Goal: Information Seeking & Learning: Find specific fact

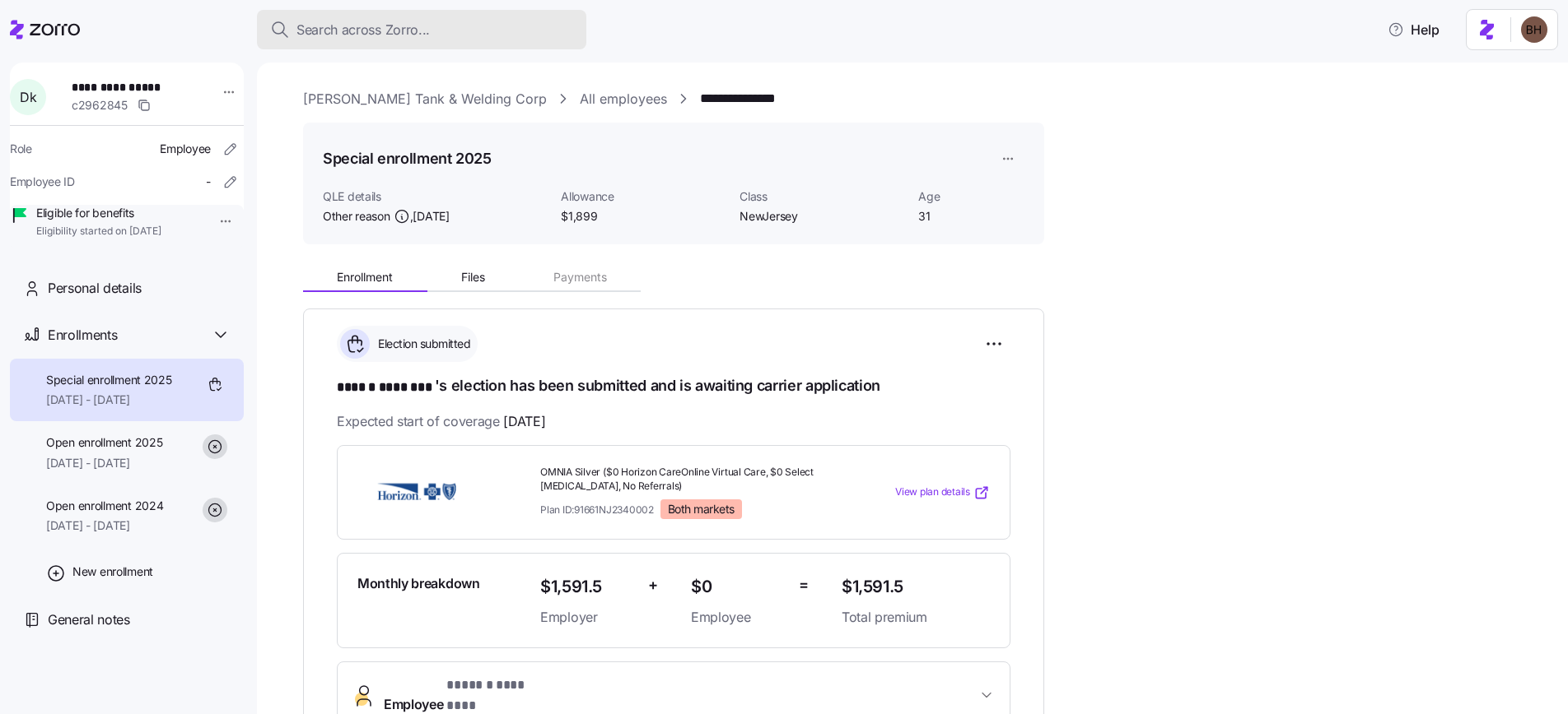
scroll to position [464, 0]
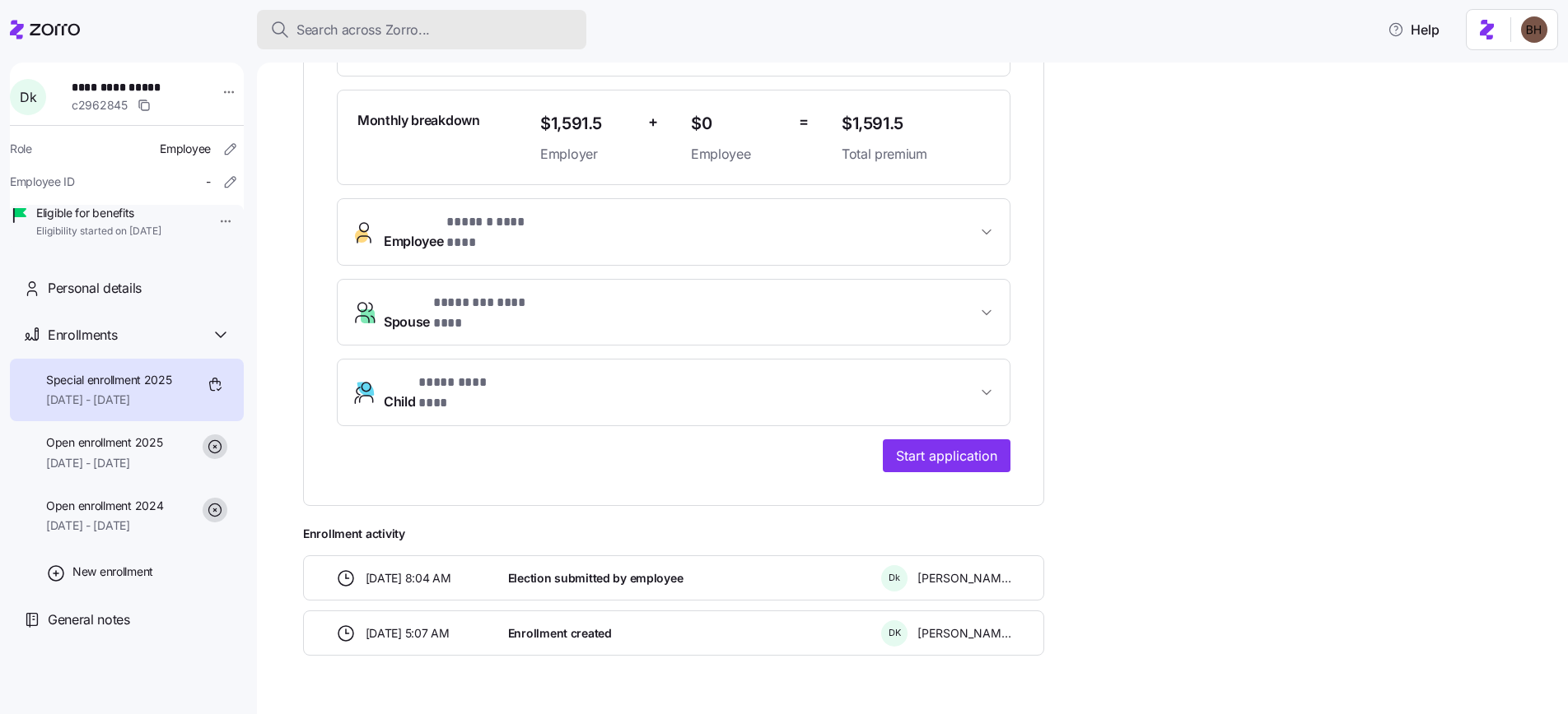
click at [344, 27] on span "Search across Zorro..." at bounding box center [362, 30] width 133 height 21
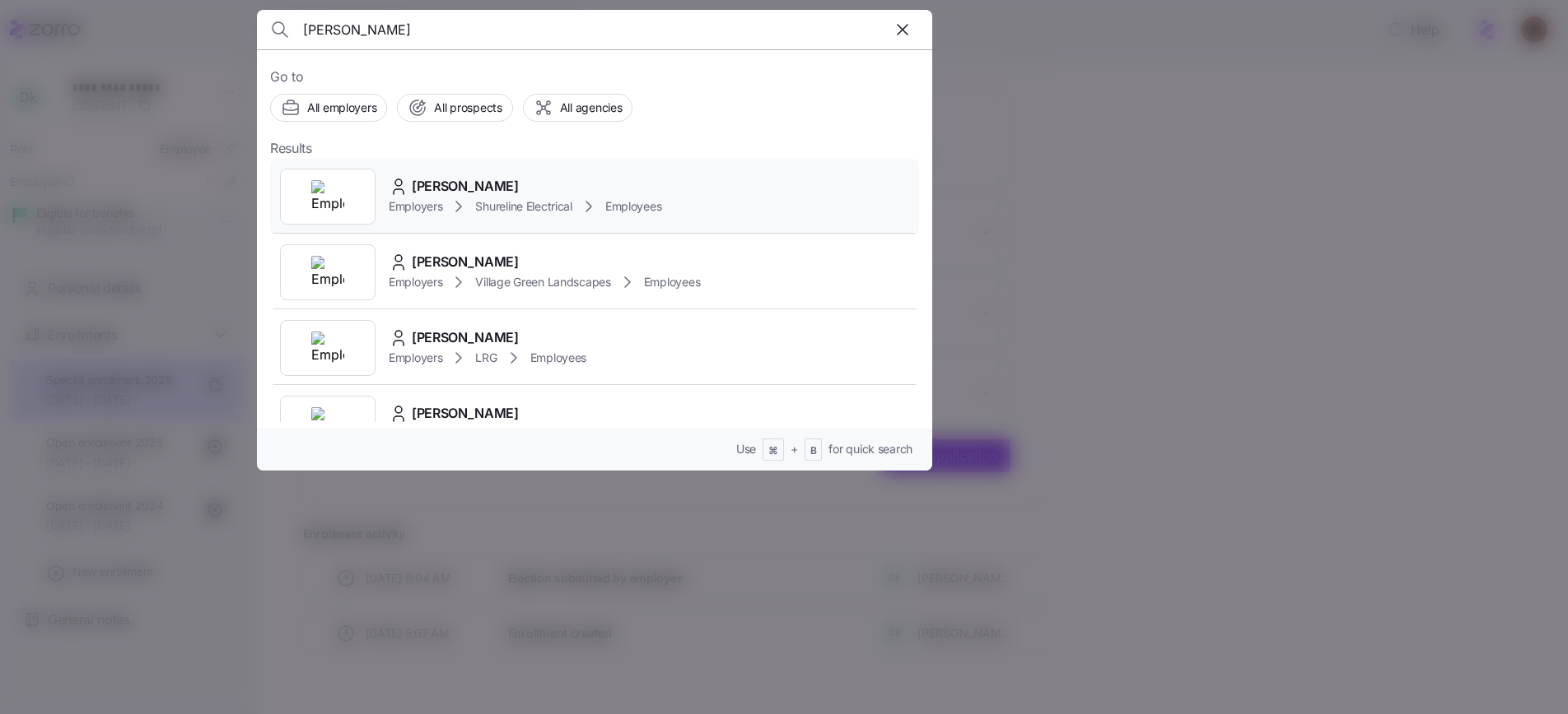
type input "[PERSON_NAME]"
click at [438, 184] on span "[PERSON_NAME]" at bounding box center [465, 186] width 107 height 21
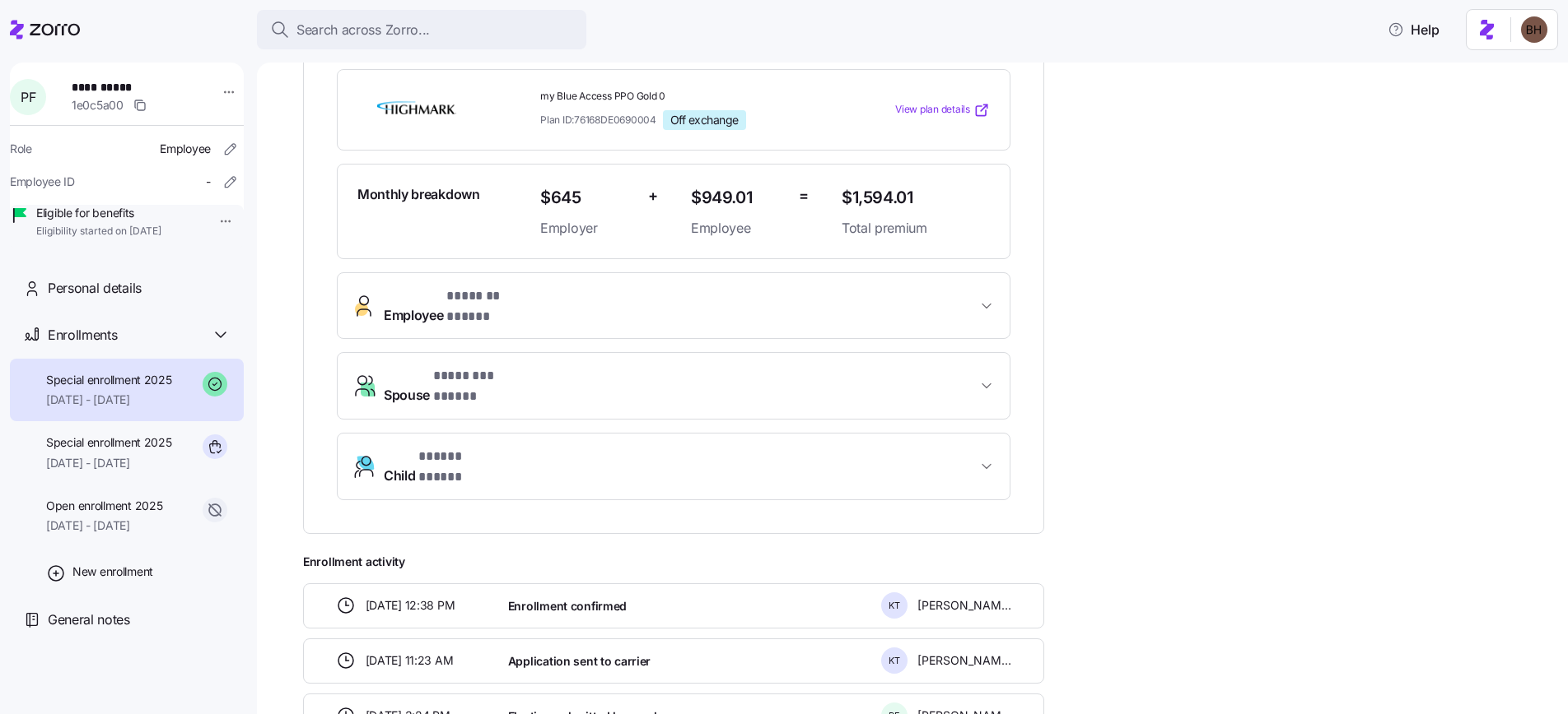
scroll to position [396, 0]
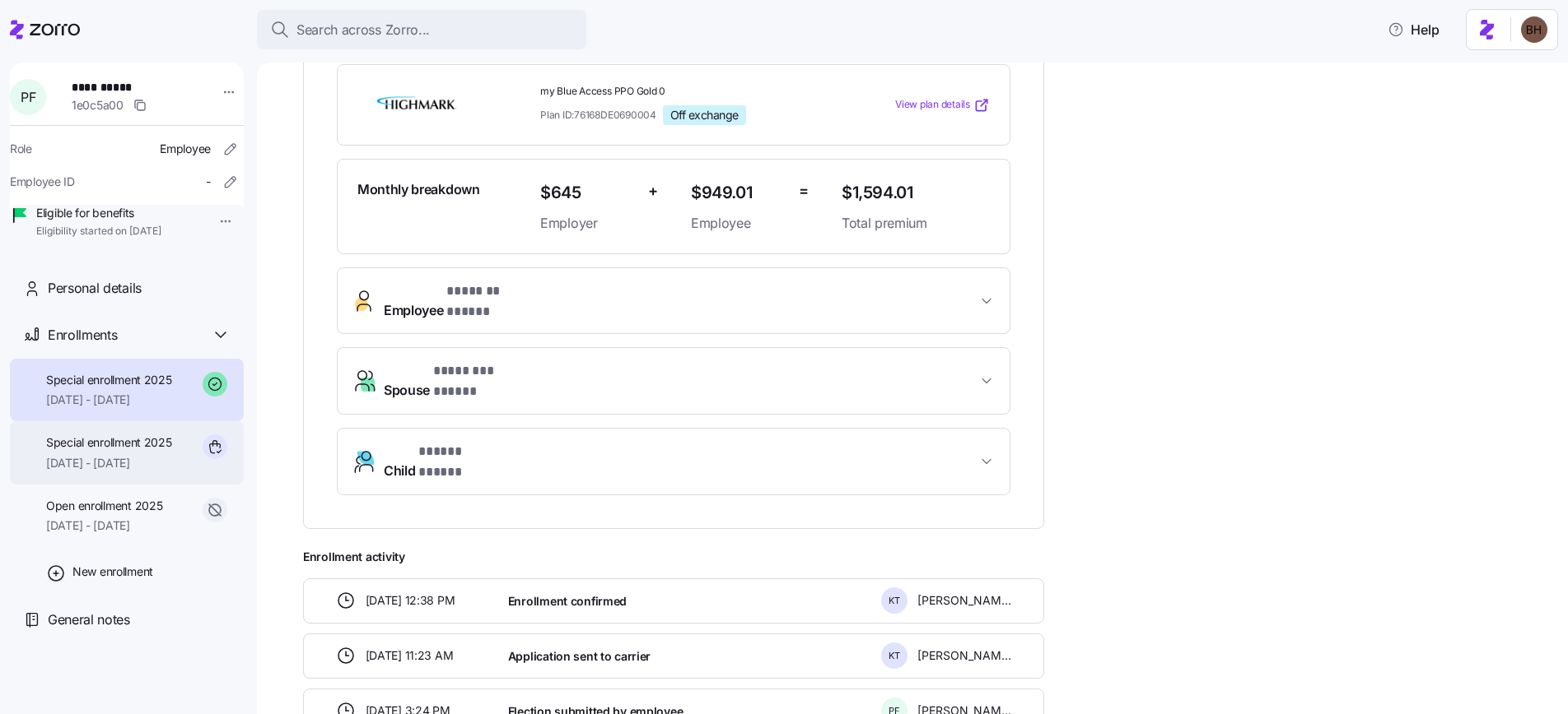
click at [117, 471] on span "[DATE] - [DATE]" at bounding box center [110, 464] width 126 height 17
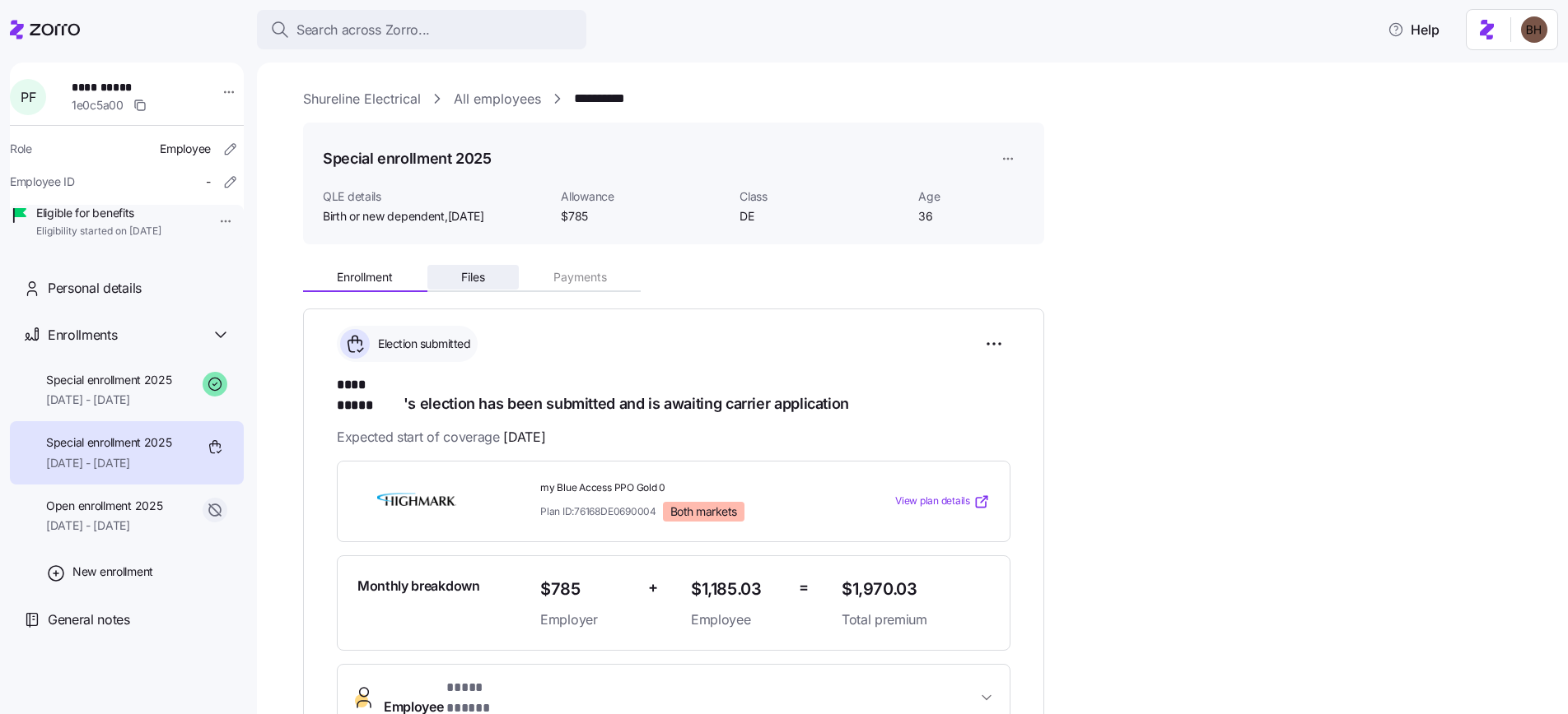
click at [484, 273] on span "Files" at bounding box center [473, 277] width 24 height 12
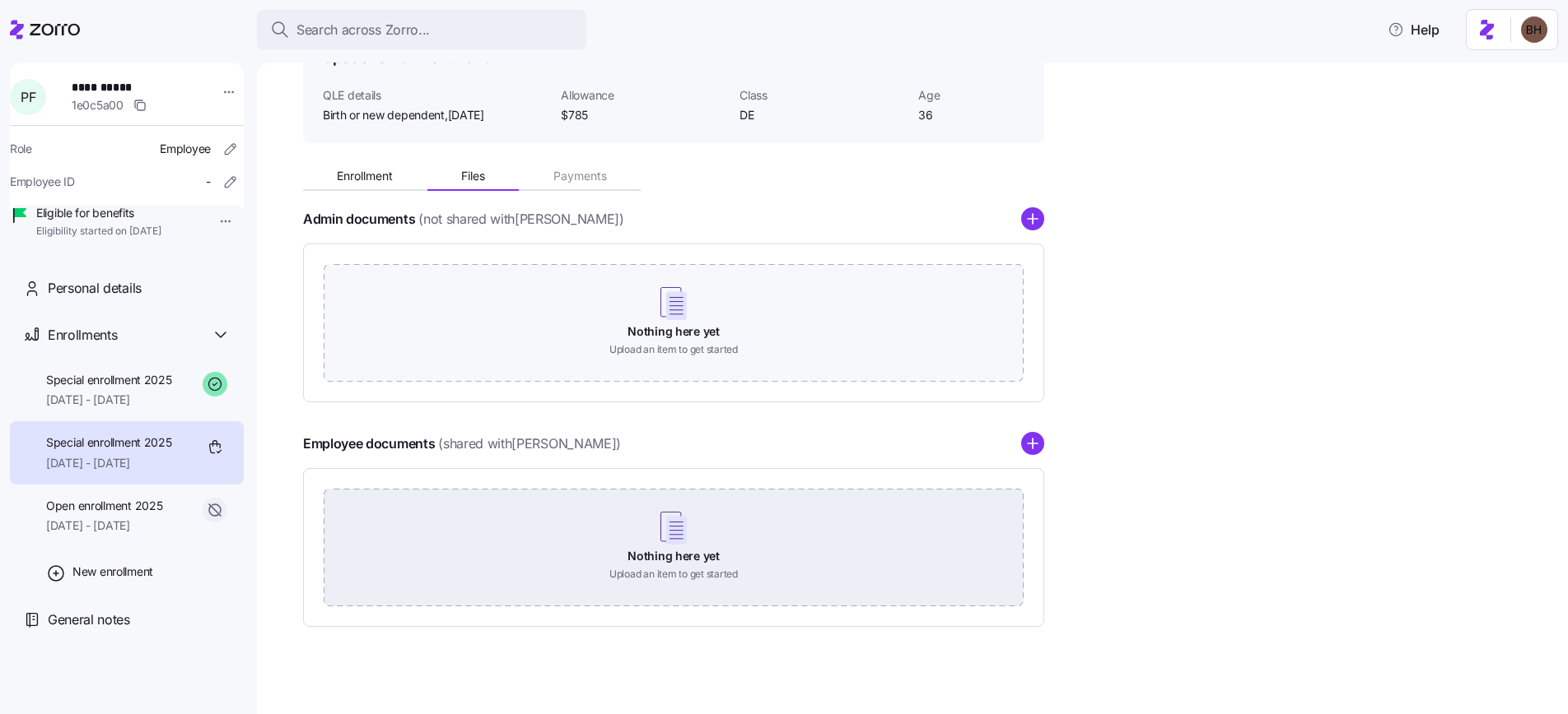
scroll to position [112, 0]
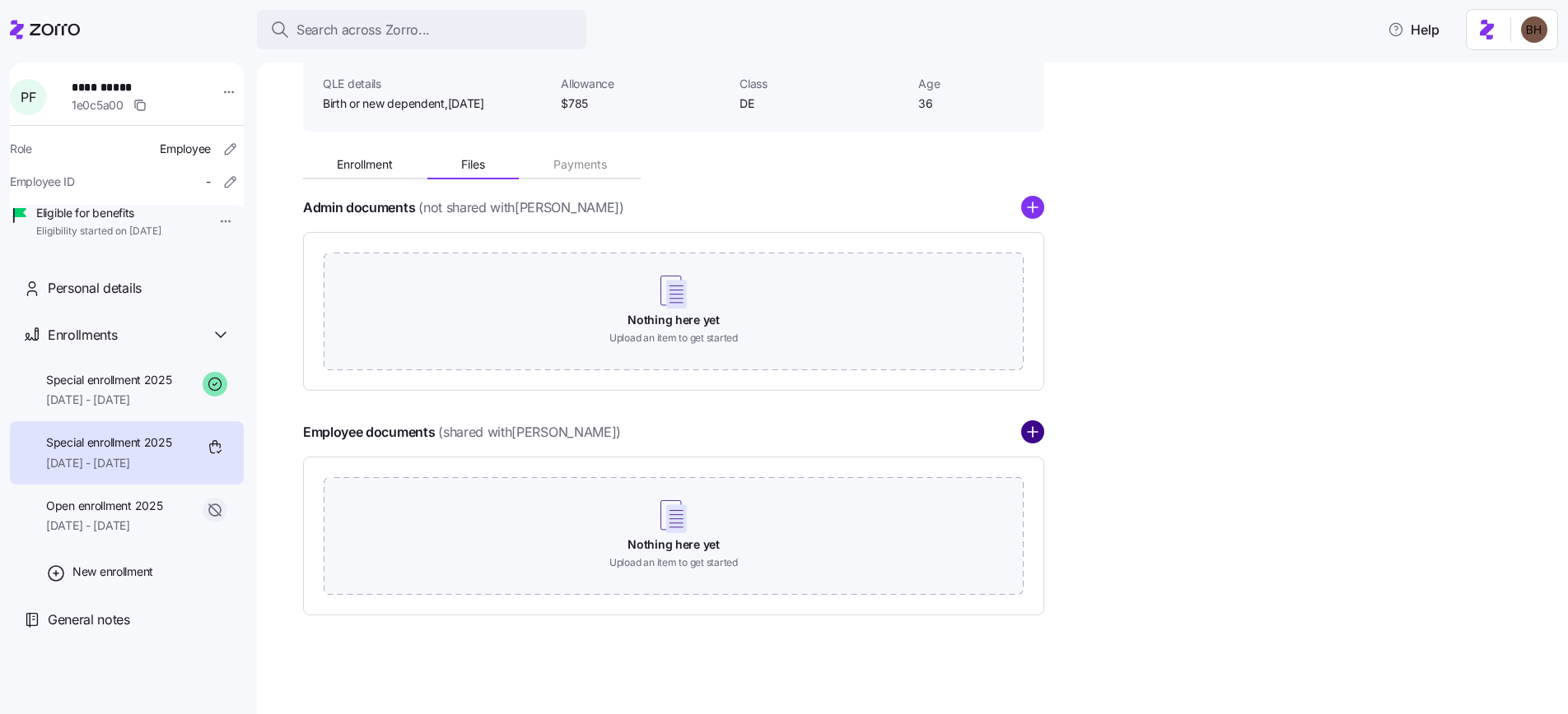
click at [1035, 438] on circle "add icon" at bounding box center [1033, 433] width 22 height 22
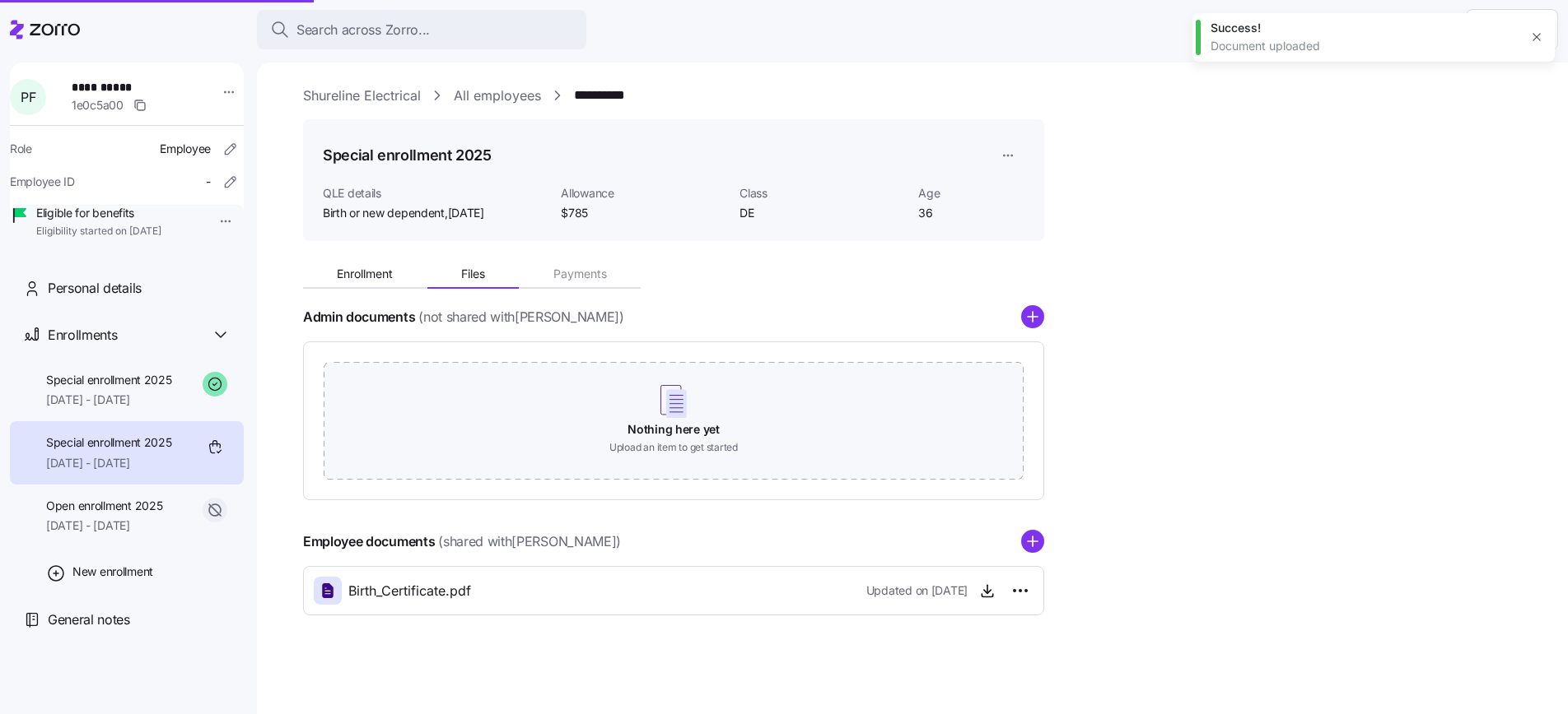
scroll to position [3, 0]
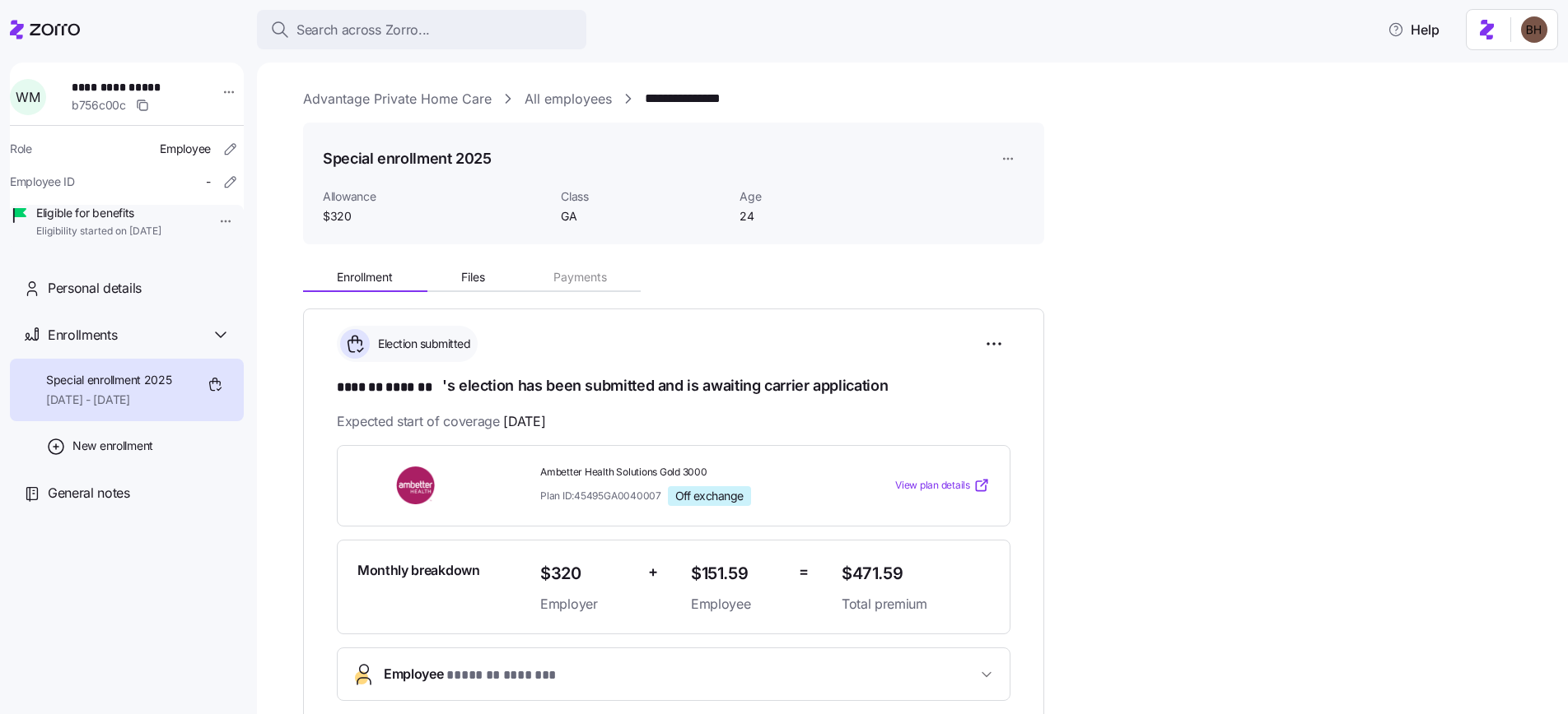
scroll to position [208, 0]
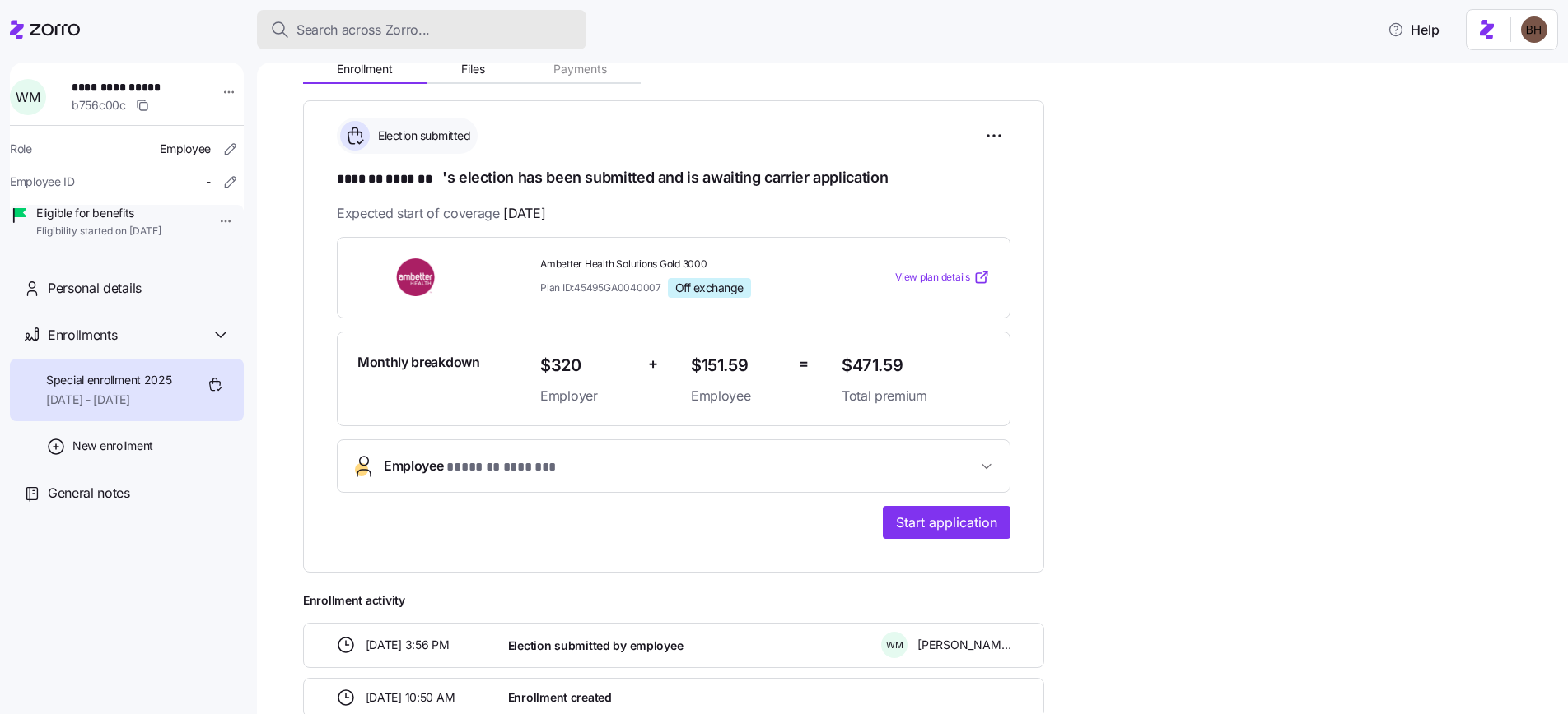
click at [541, 33] on div "Search across Zorro..." at bounding box center [421, 30] width 303 height 21
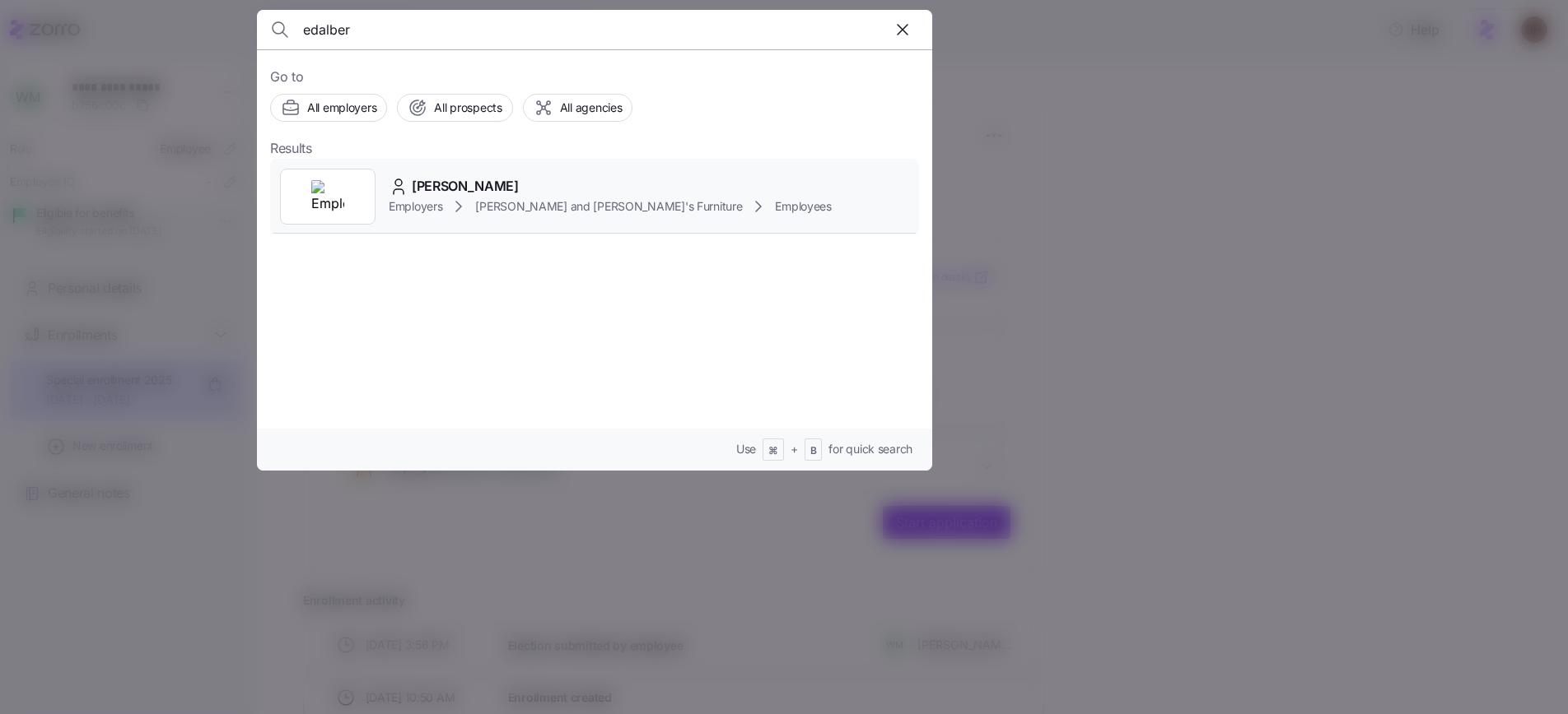
type input "edalber"
click at [488, 189] on span "EDALBERTO GIBAU" at bounding box center [465, 186] width 107 height 21
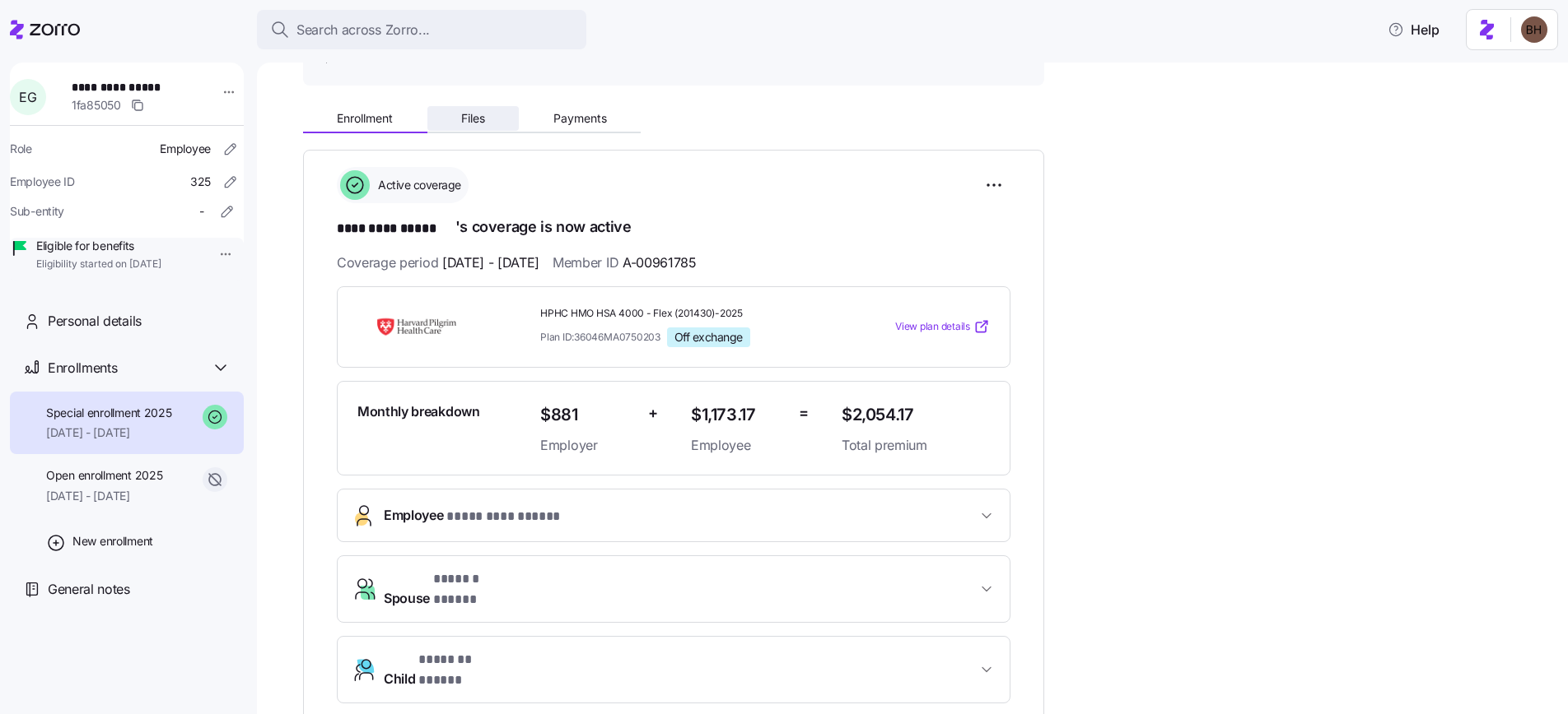
scroll to position [158, 0]
click at [485, 128] on button "Files" at bounding box center [473, 118] width 92 height 25
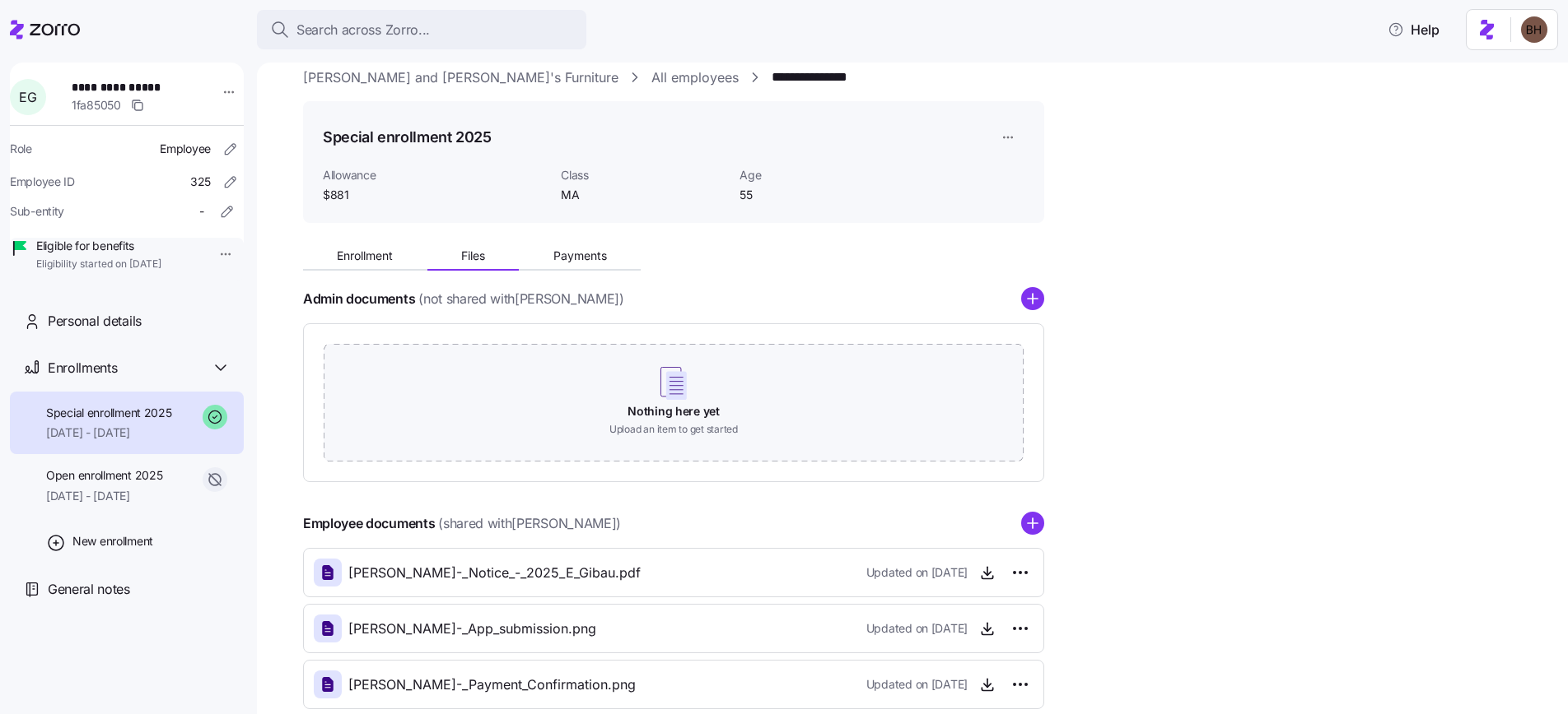
scroll to position [117, 0]
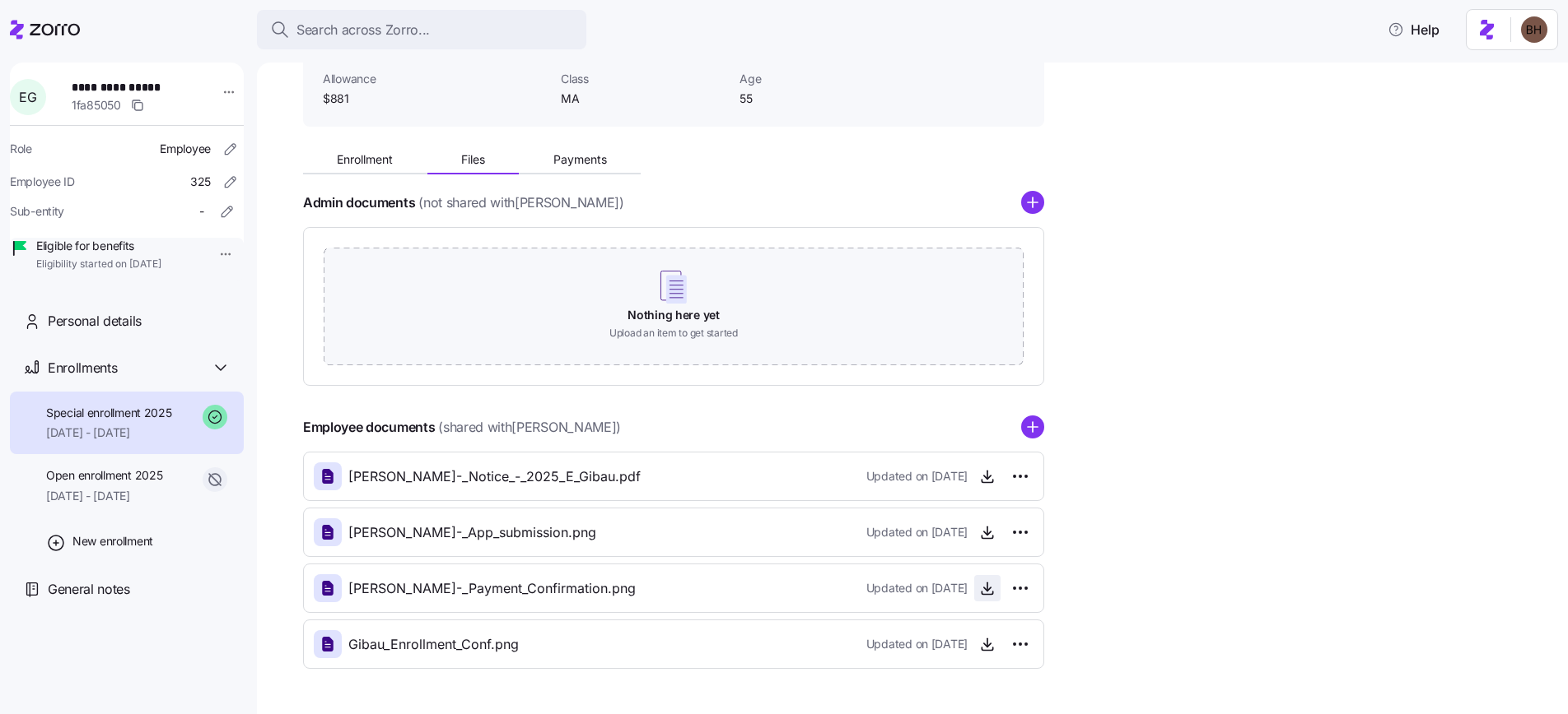
click at [993, 587] on icon "button" at bounding box center [987, 588] width 17 height 17
click at [984, 643] on icon "button" at bounding box center [987, 644] width 17 height 17
click at [494, 36] on div "Search across Zorro..." at bounding box center [421, 30] width 303 height 21
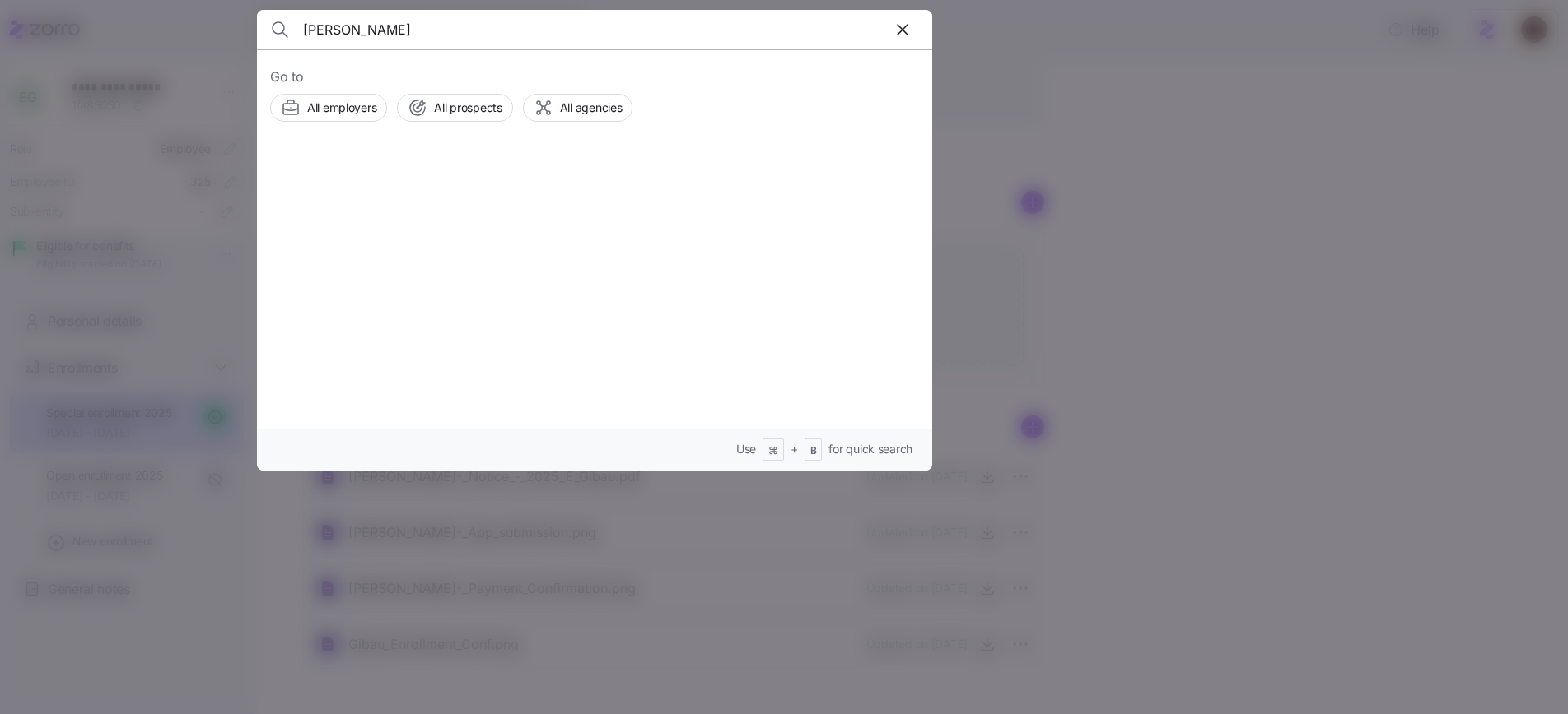
type input "tom mccoy"
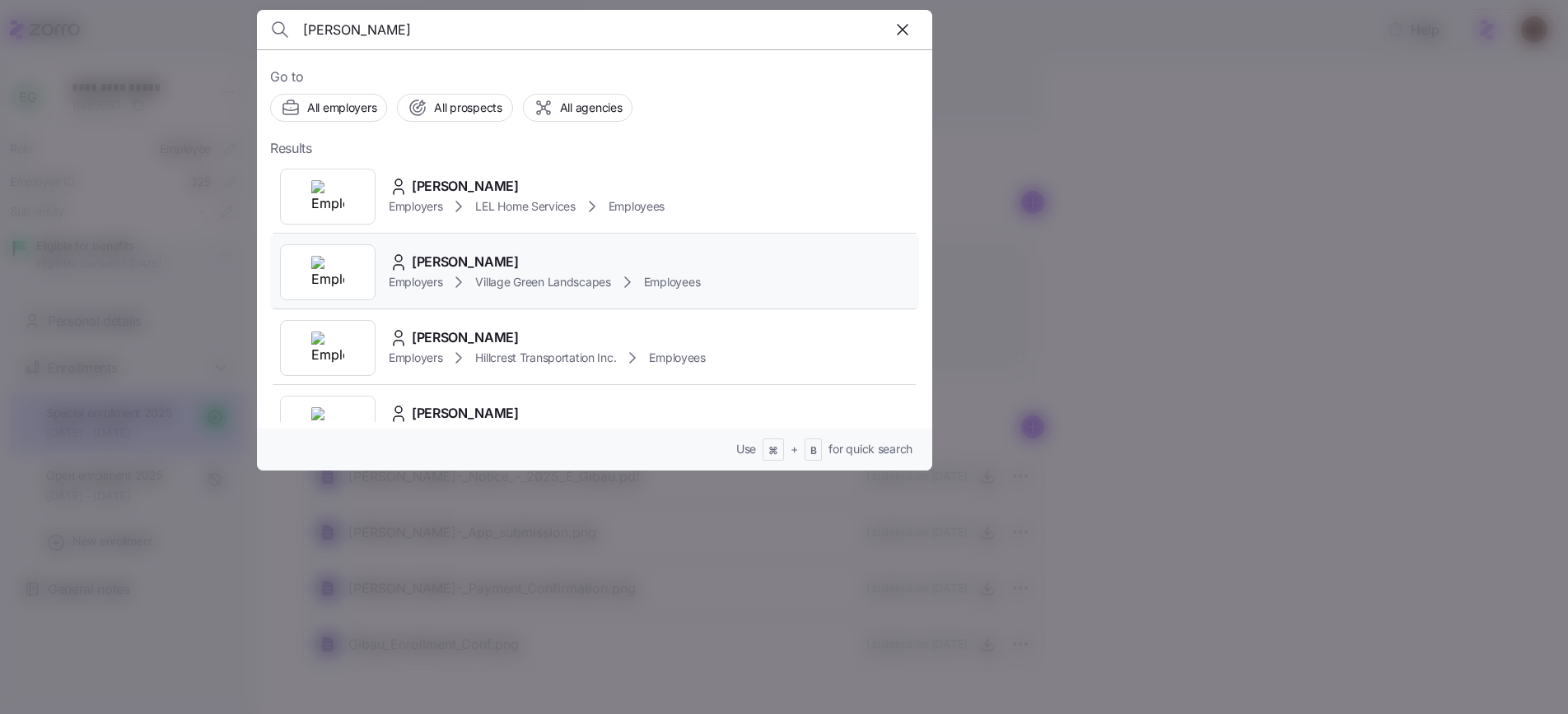
click at [578, 286] on span "Village Green Landscapes" at bounding box center [543, 282] width 135 height 17
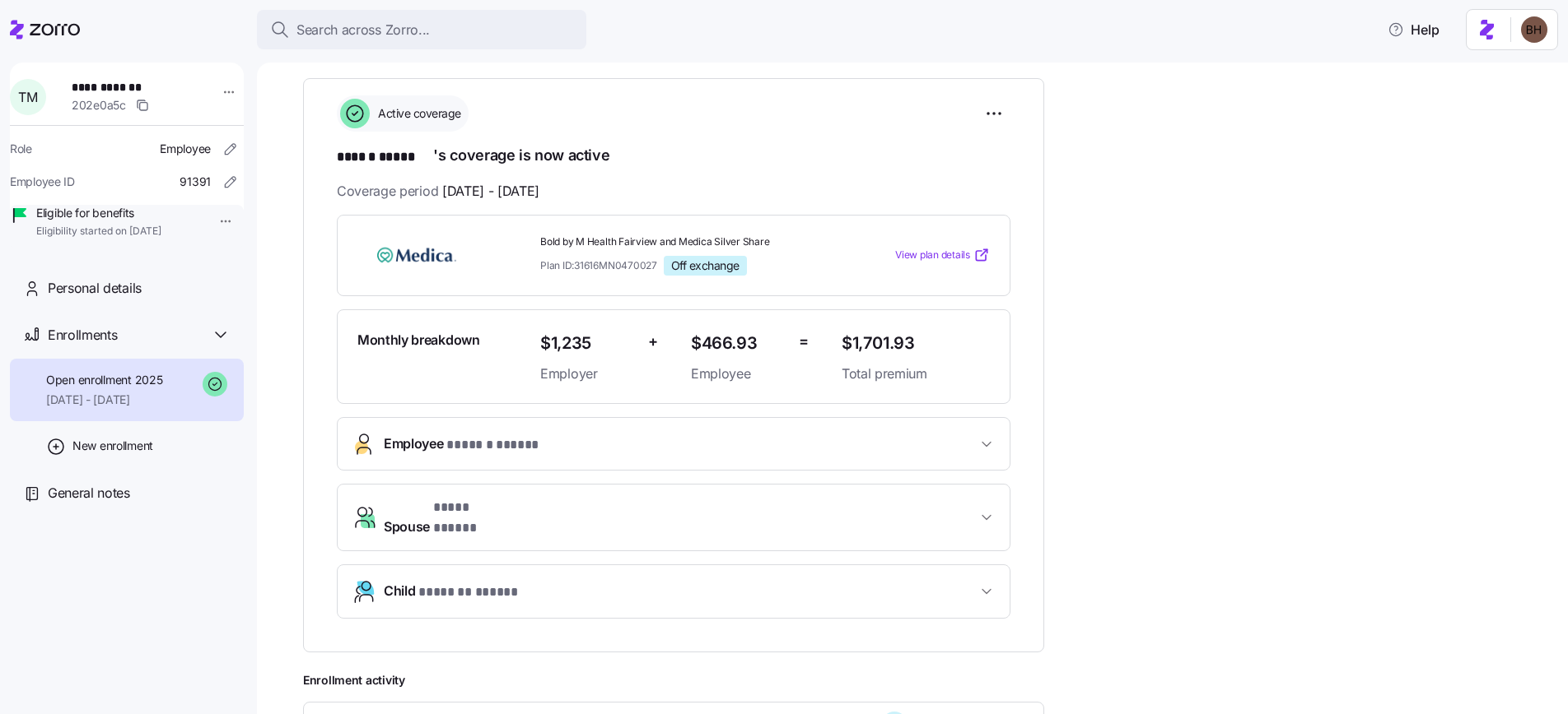
scroll to position [242, 0]
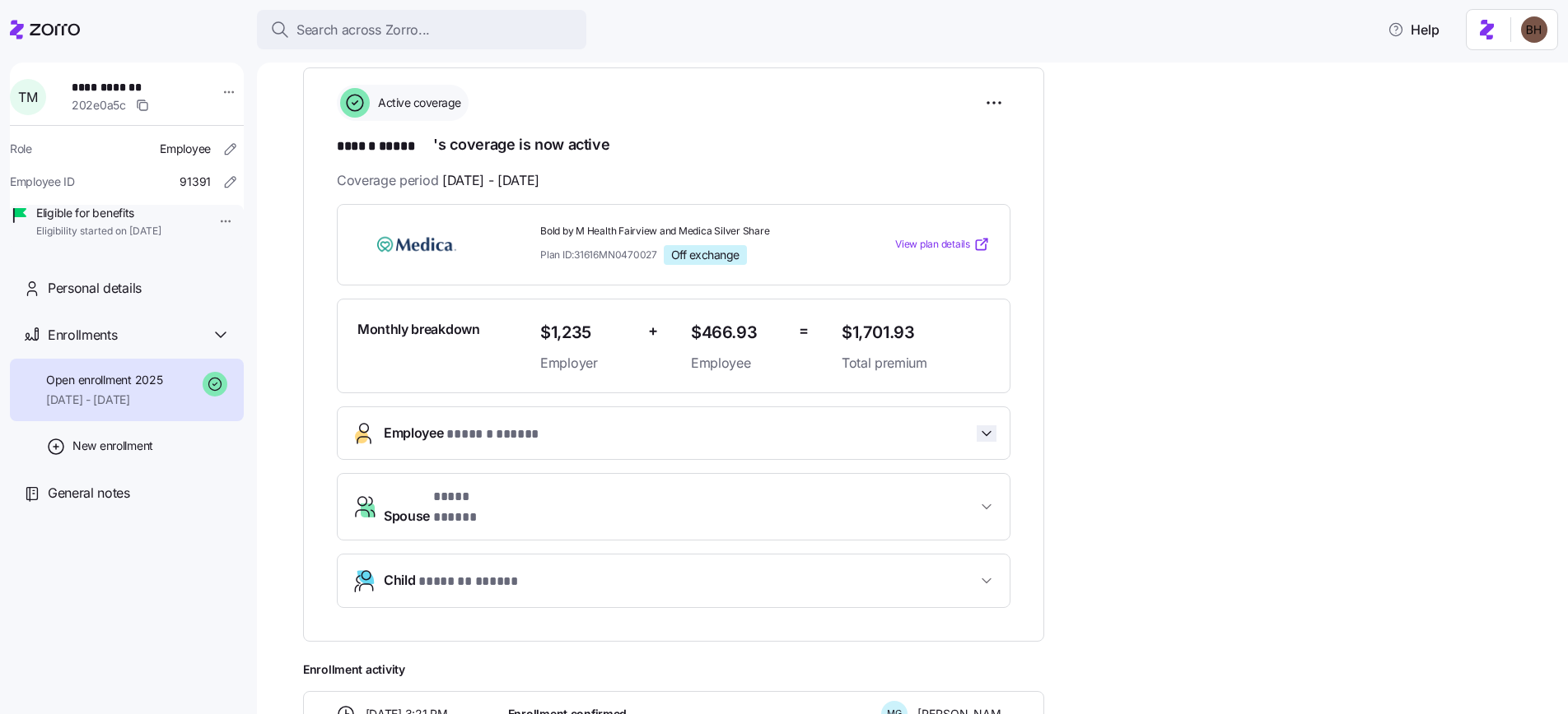
click at [980, 435] on icon "button" at bounding box center [986, 433] width 17 height 17
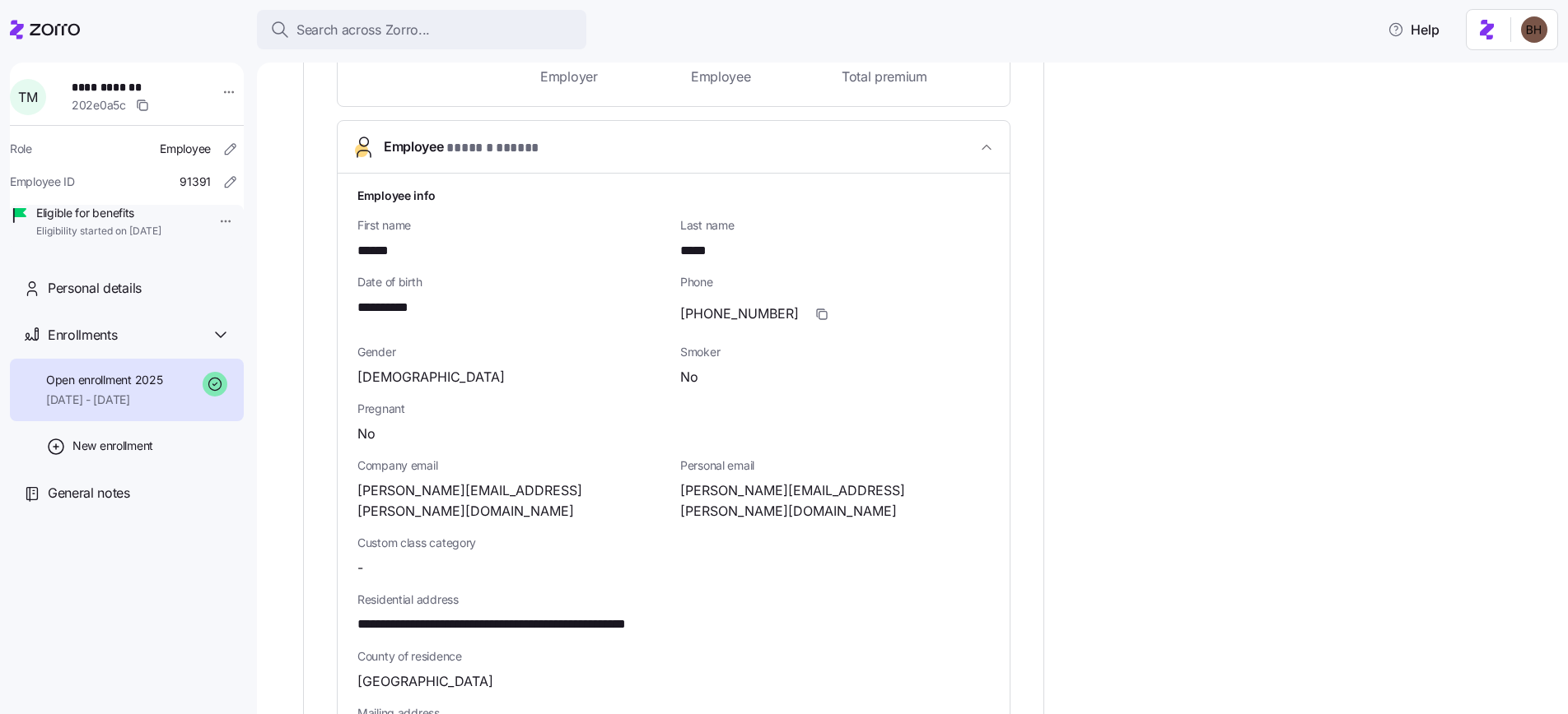
scroll to position [573, 0]
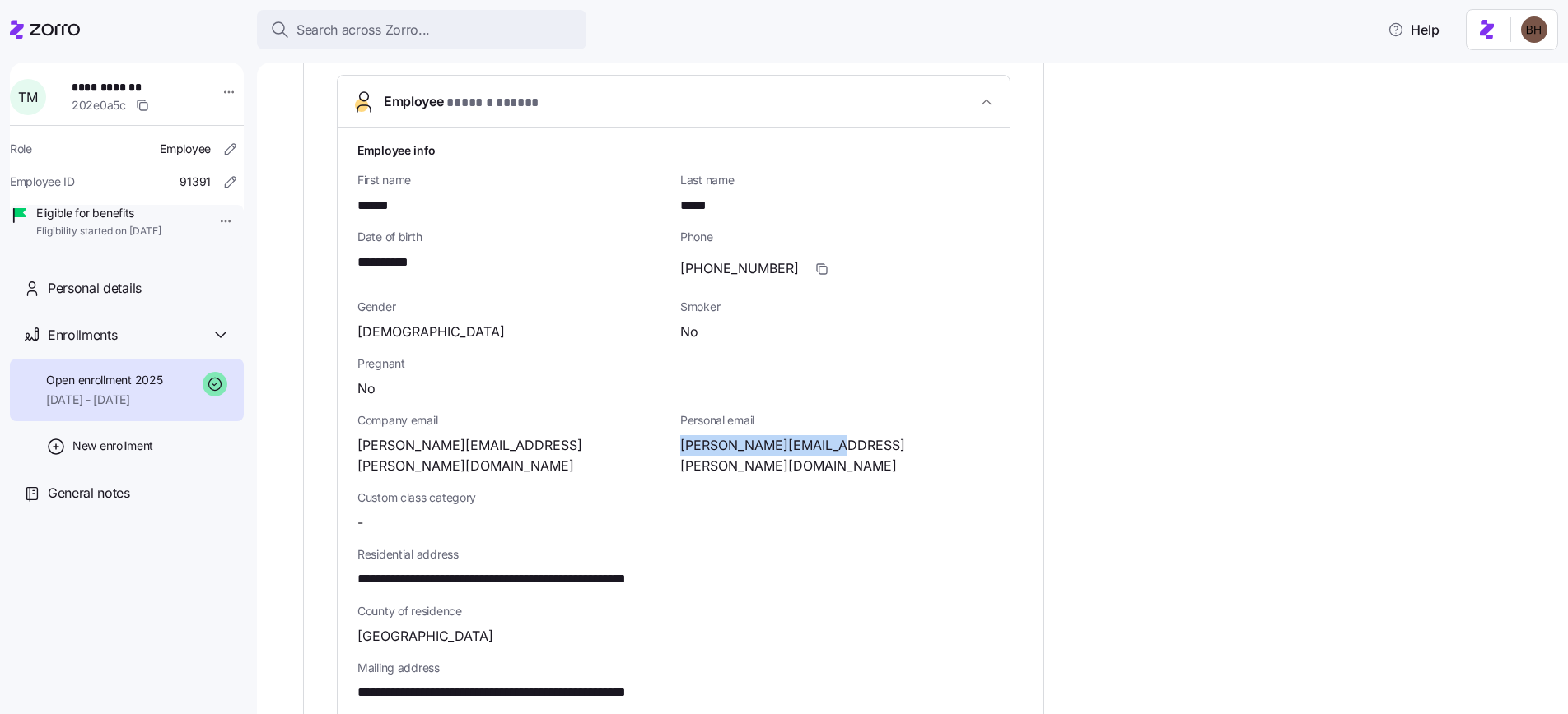
drag, startPoint x: 844, startPoint y: 446, endPoint x: 682, endPoint y: 449, distance: 162.0
click at [682, 449] on div "tom.mccoy@comcast.net" at bounding box center [835, 456] width 310 height 41
copy span "tom.mccoy@comcast.net"
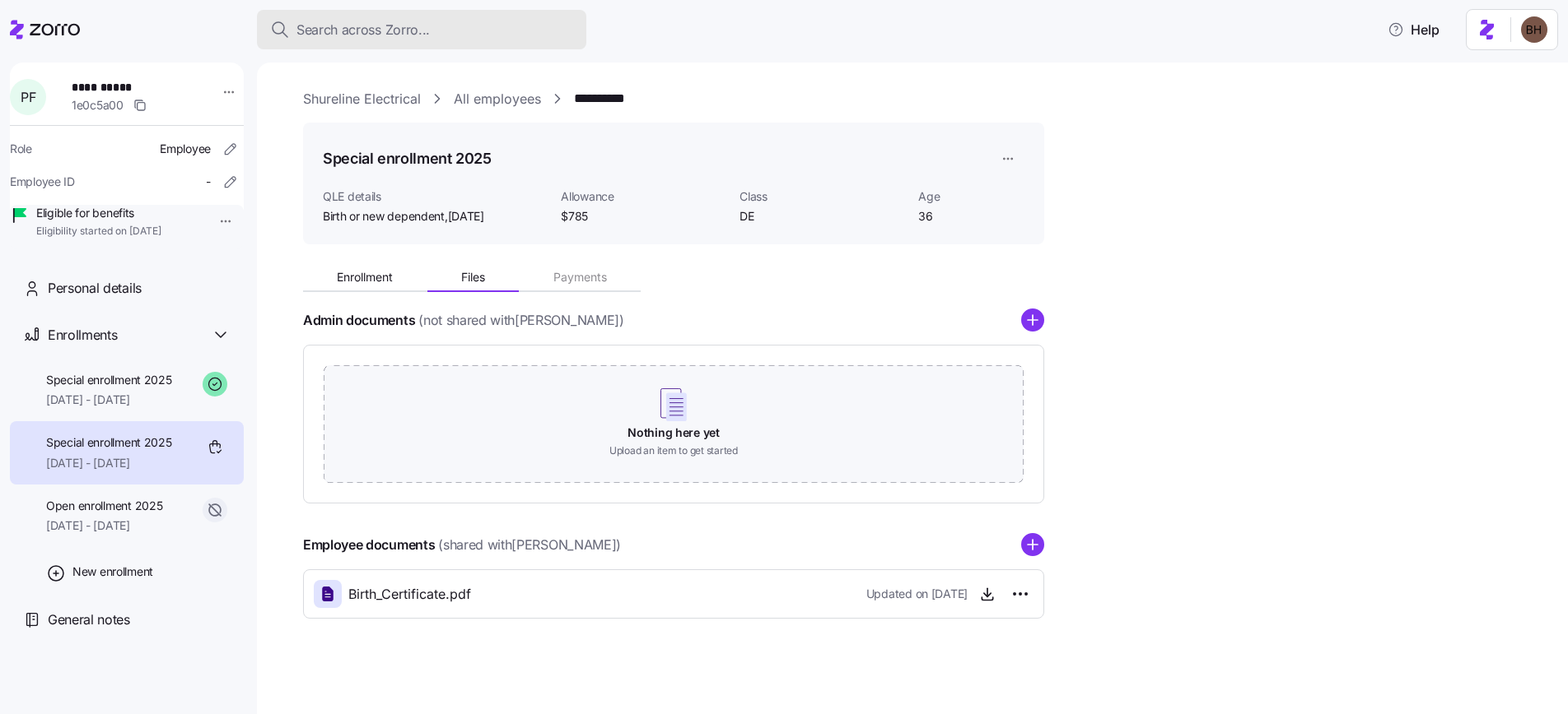
scroll to position [3, 0]
click at [383, 29] on span "Search across Zorro..." at bounding box center [362, 30] width 133 height 21
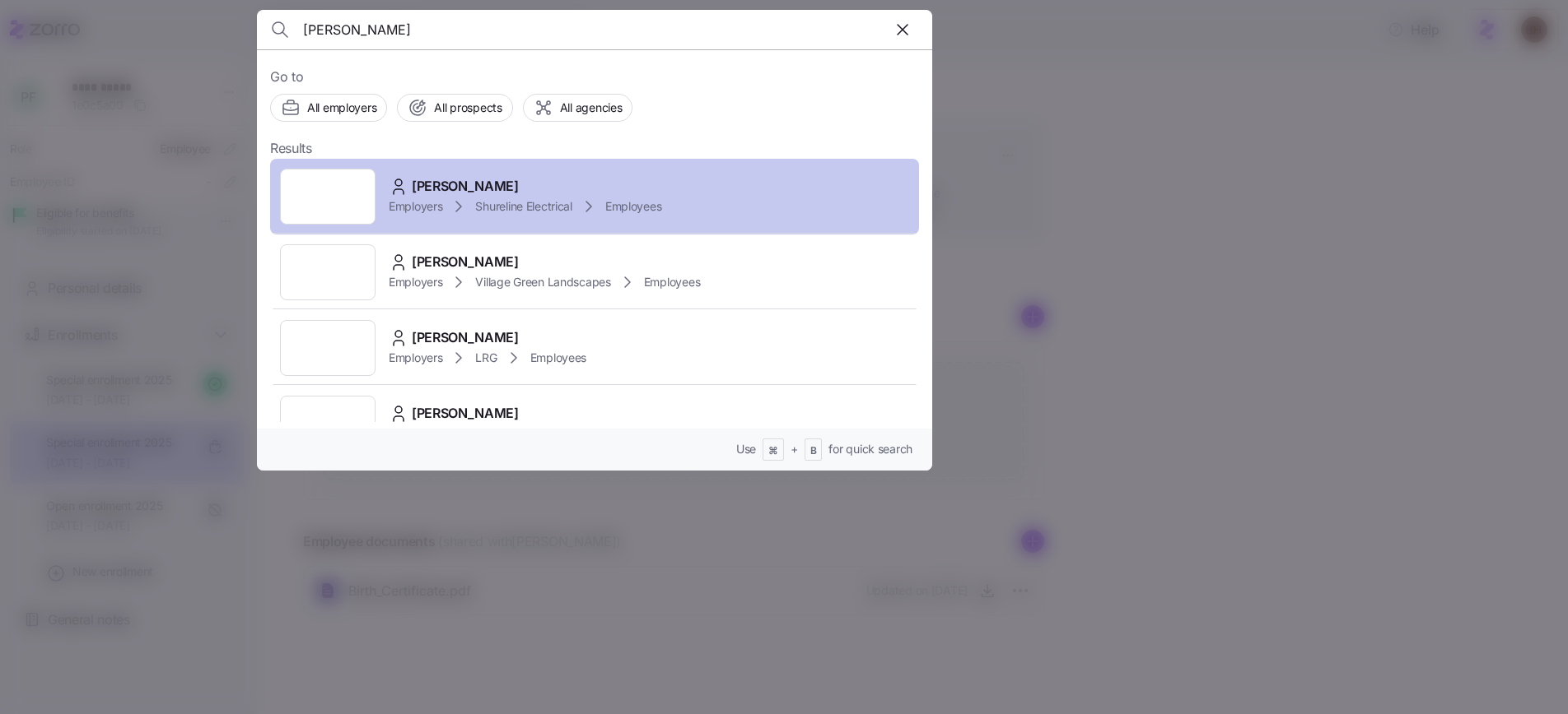
type input "[PERSON_NAME]"
click at [512, 190] on div "[PERSON_NAME]" at bounding box center [525, 186] width 272 height 21
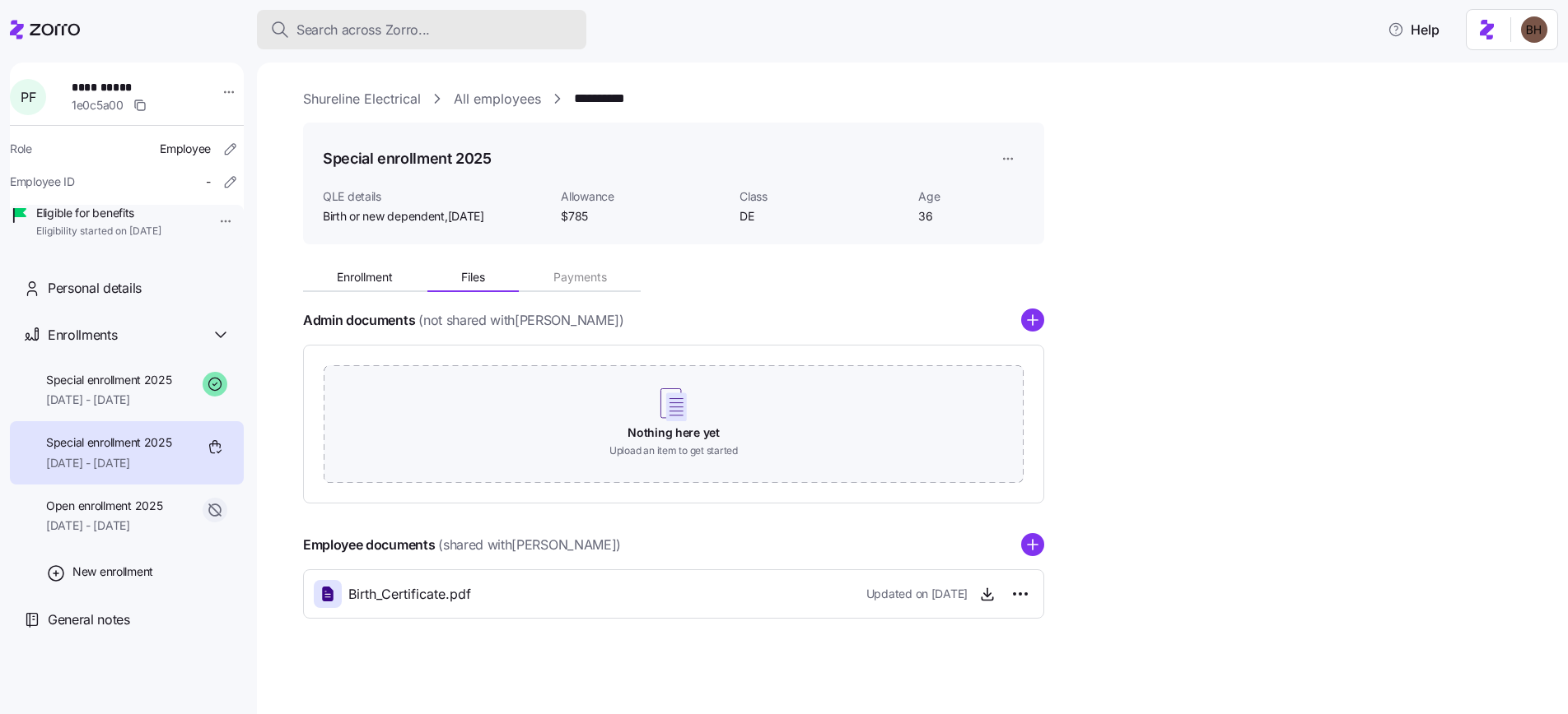
click at [395, 33] on span "Search across Zorro..." at bounding box center [362, 30] width 133 height 21
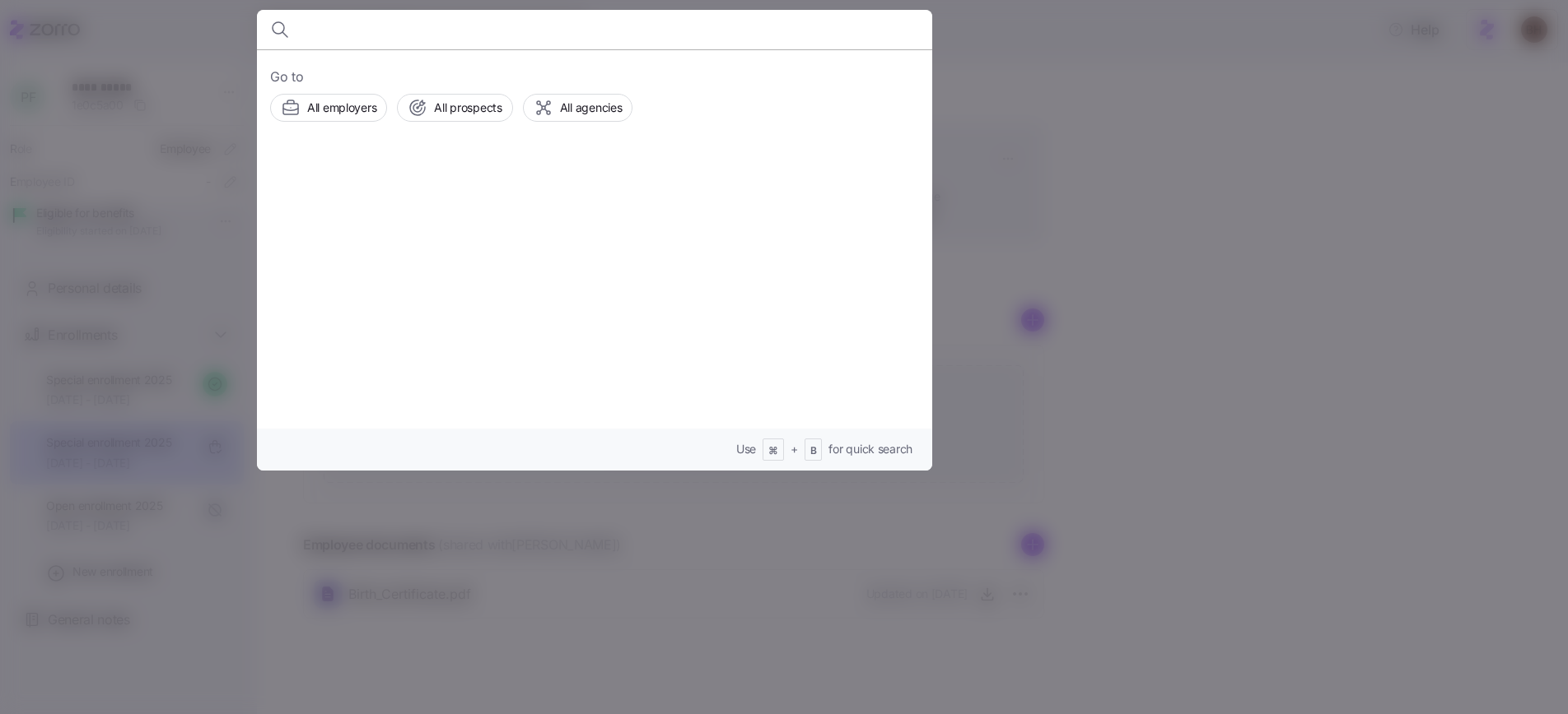
type input "d"
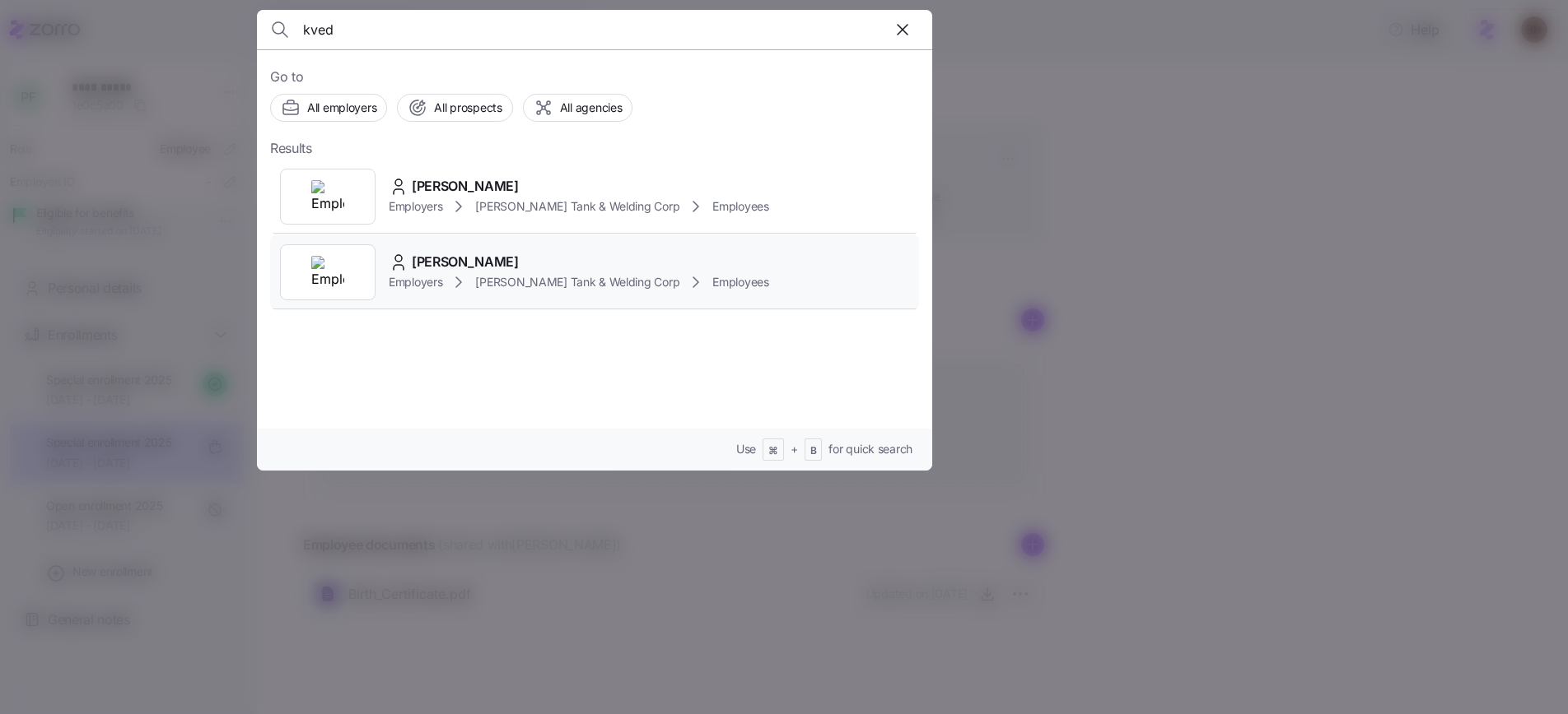
type input "kved"
click at [465, 257] on span "Daniel kvedaras" at bounding box center [465, 261] width 107 height 21
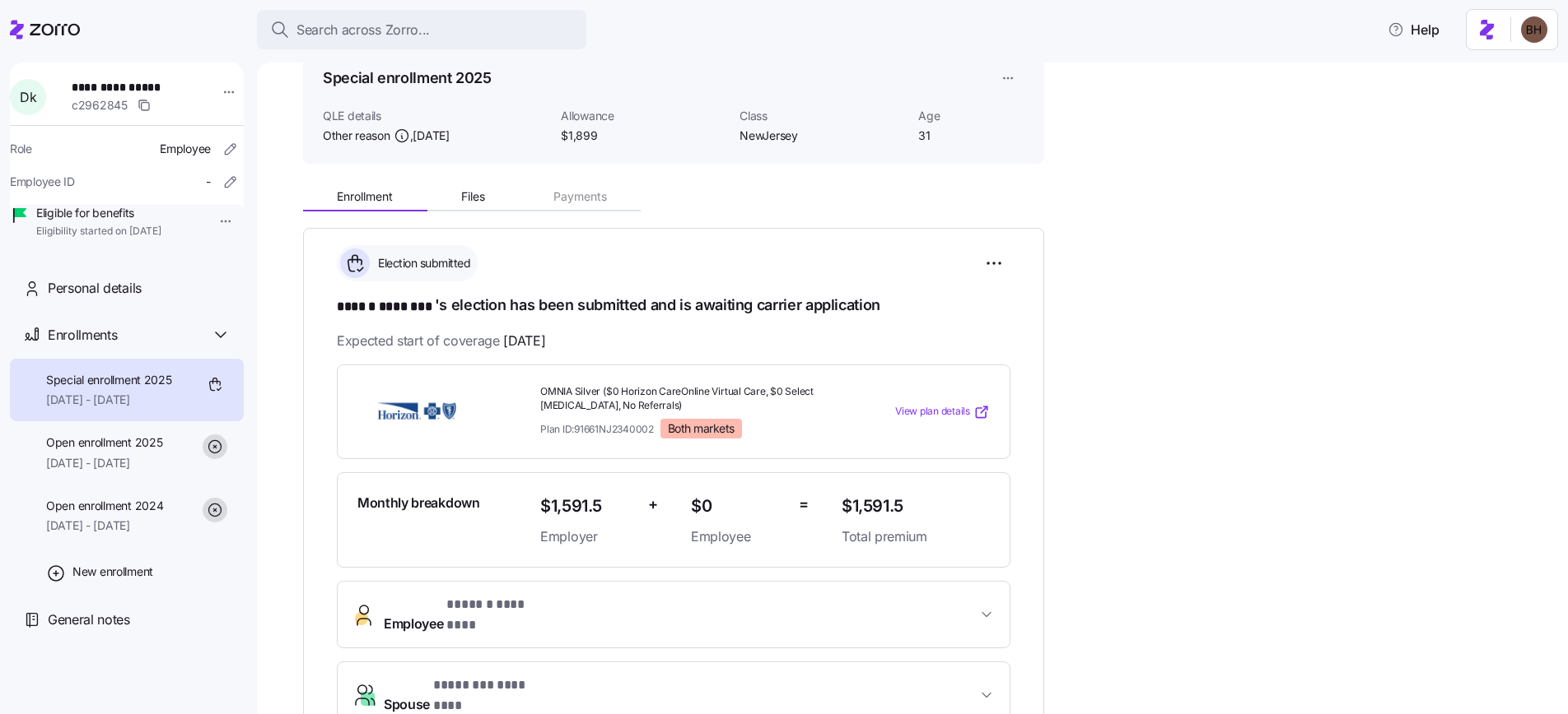
scroll to position [94, 0]
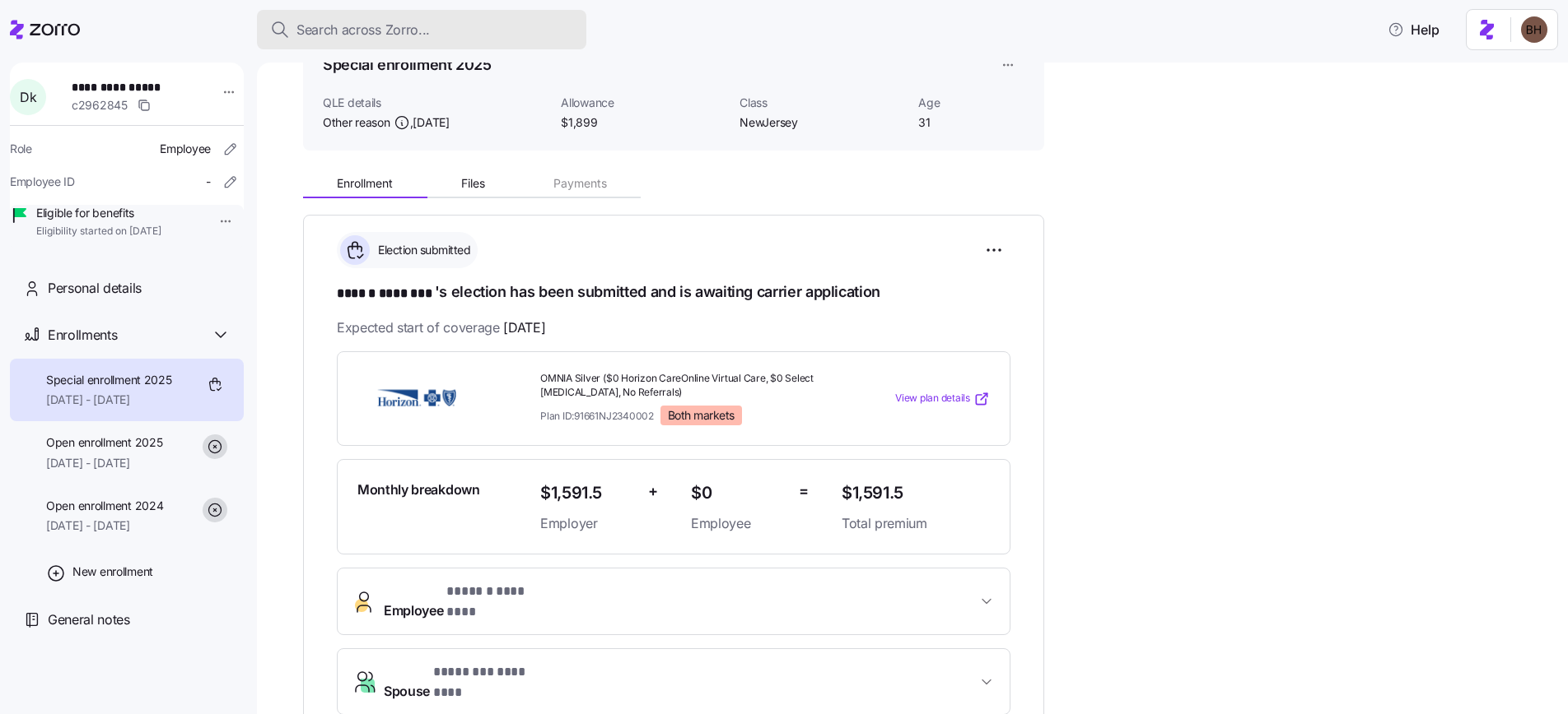
click at [383, 33] on span "Search across Zorro..." at bounding box center [362, 30] width 133 height 21
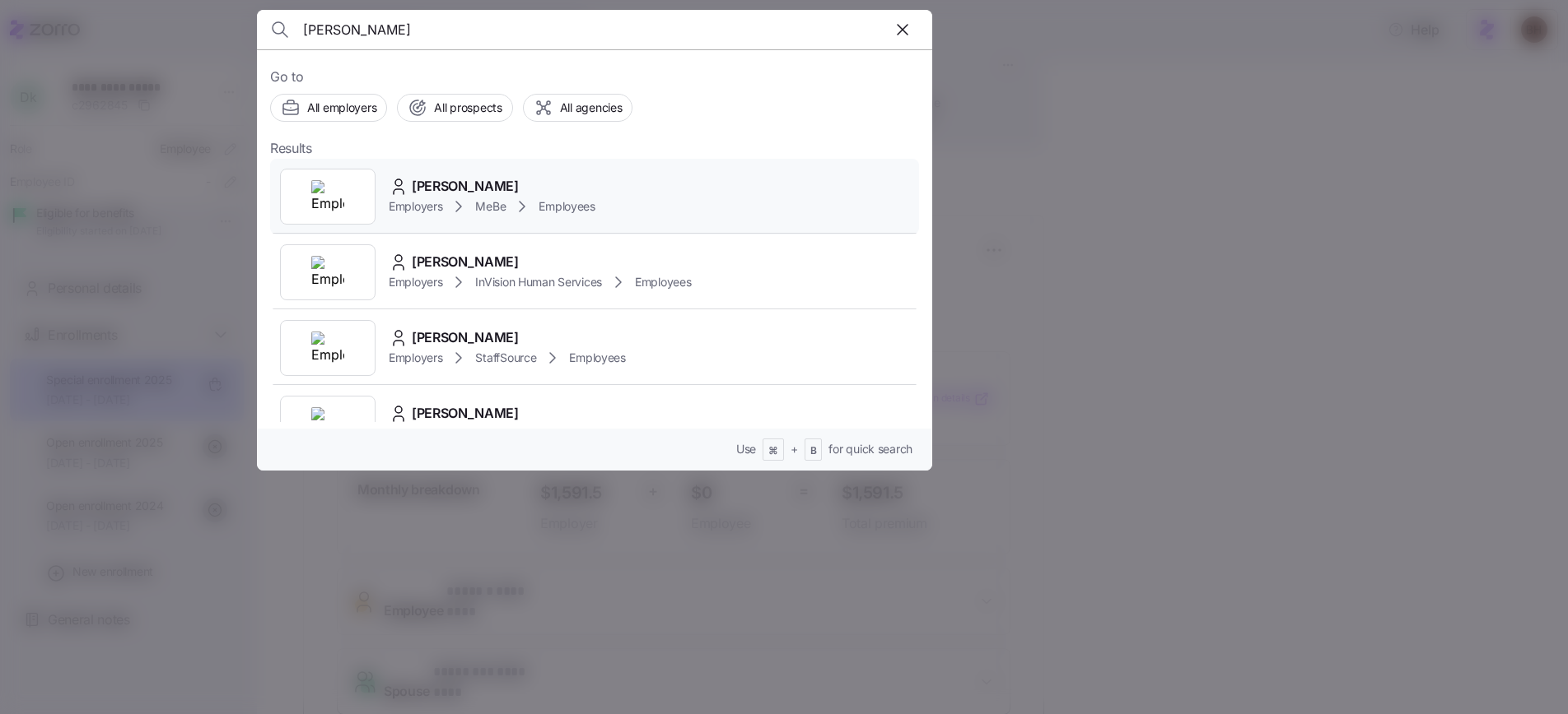
type input "Lauren McKellips"
click at [500, 191] on span "Lauren McKellips" at bounding box center [465, 186] width 107 height 21
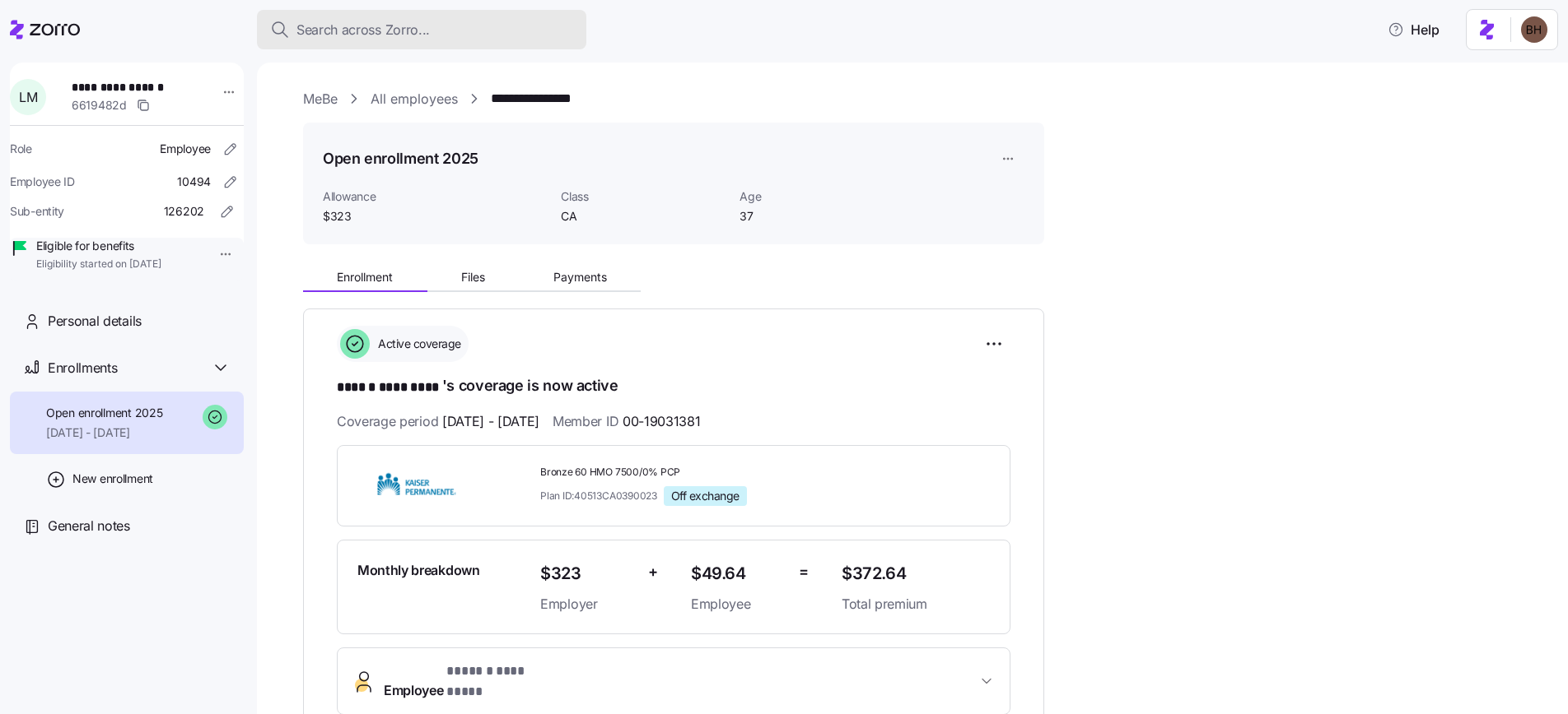
click at [402, 22] on span "Search across Zorro..." at bounding box center [362, 30] width 133 height 21
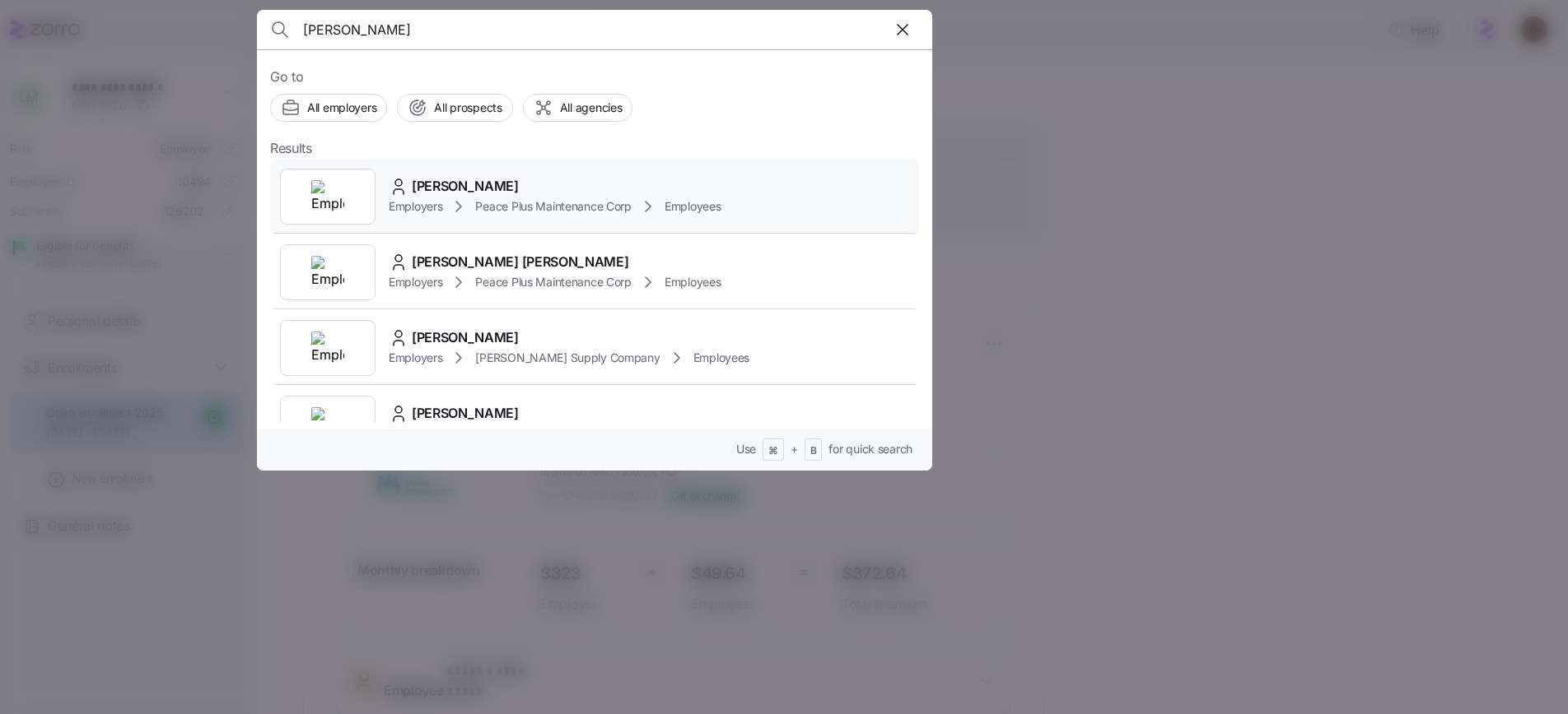
type input "Melly Morales Maldonado"
click at [503, 186] on span "Melly Morales Maldonado" at bounding box center [465, 186] width 107 height 21
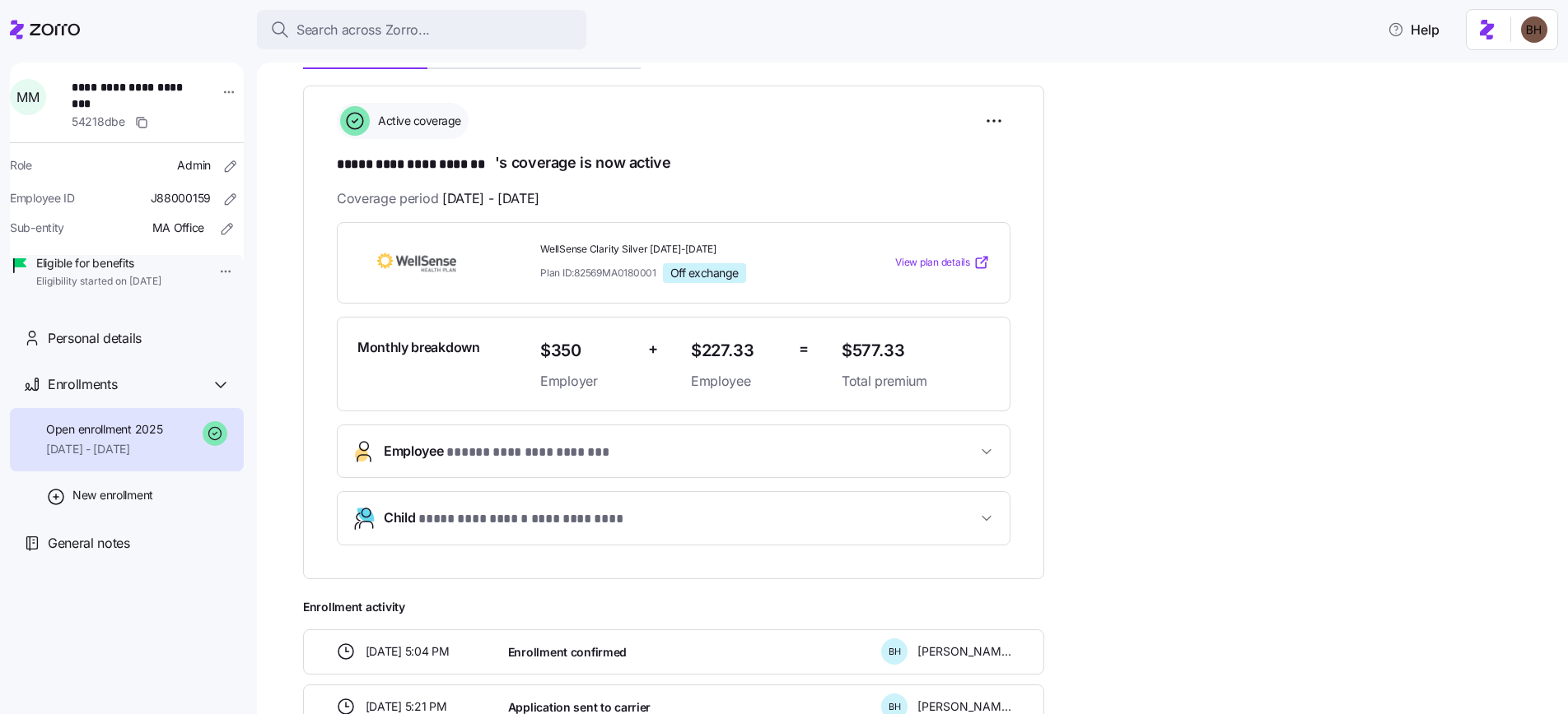
scroll to position [197, 0]
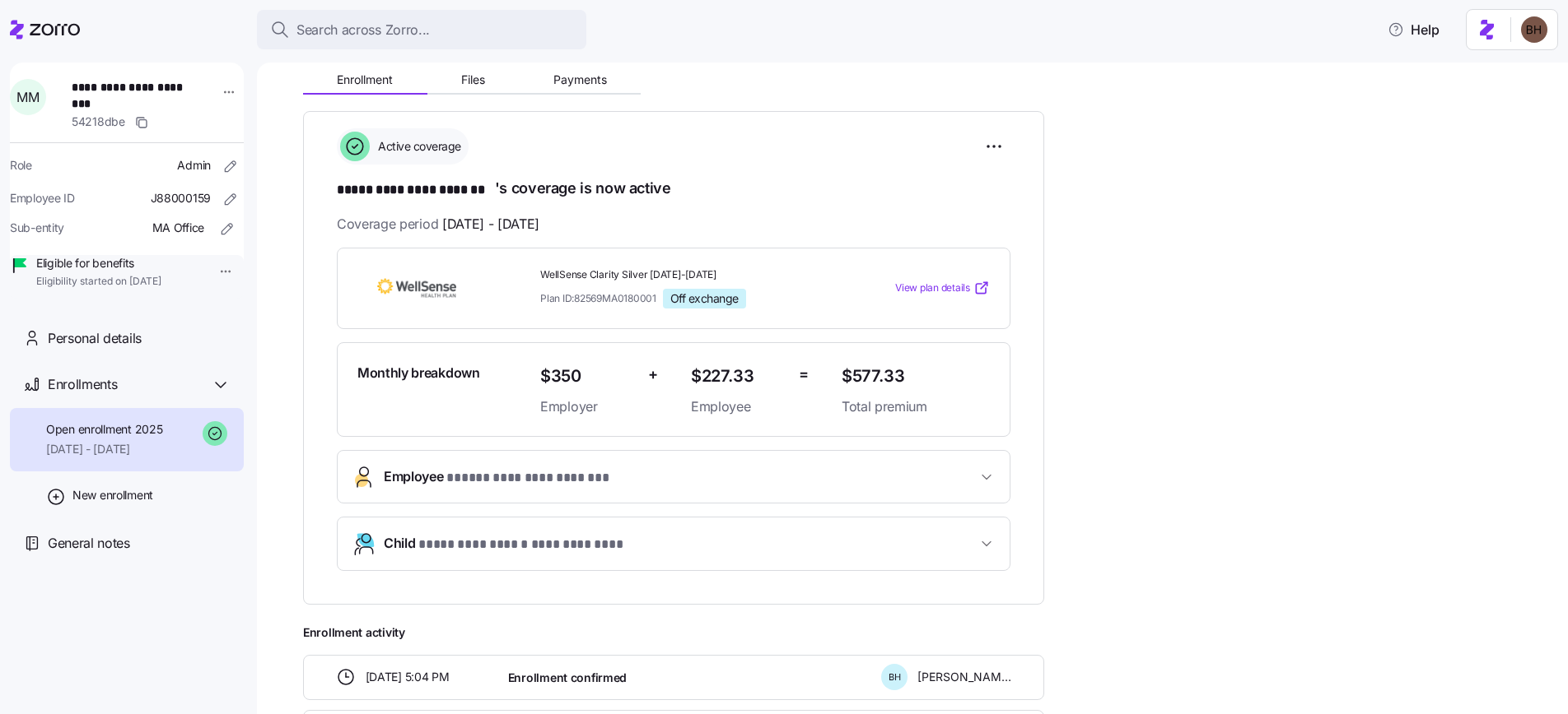
click at [735, 487] on button "**********" at bounding box center [673, 476] width 672 height 52
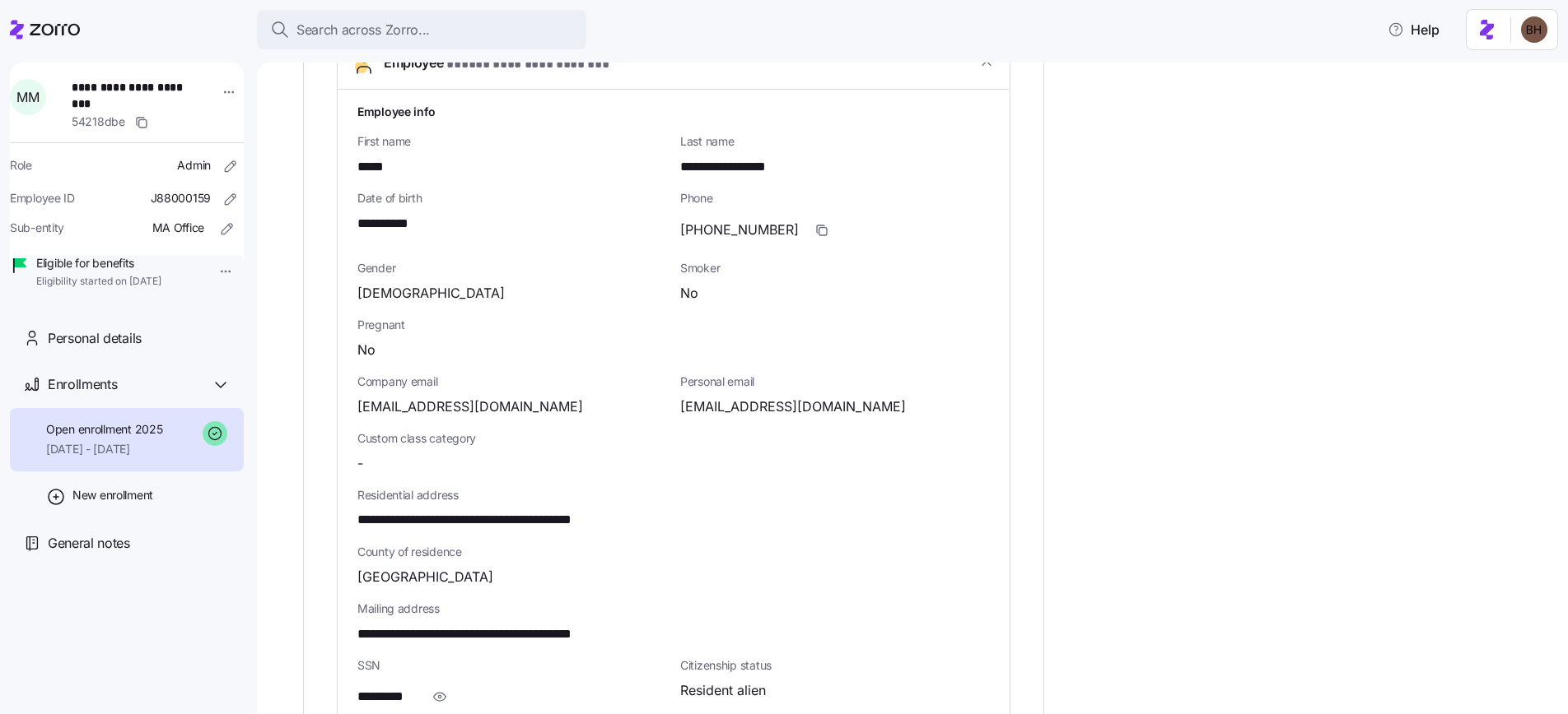
scroll to position [221, 0]
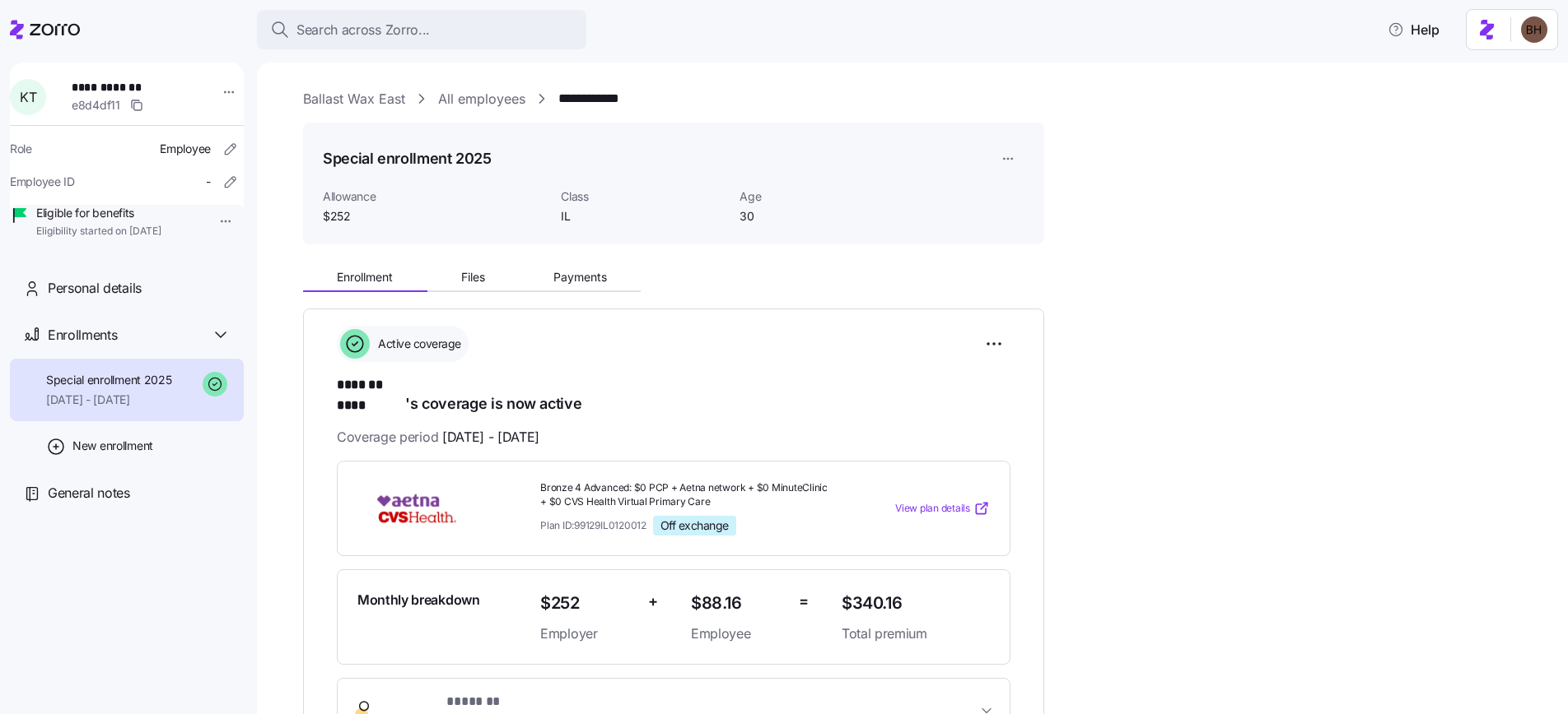
scroll to position [156, 0]
